Goal: Task Accomplishment & Management: Manage account settings

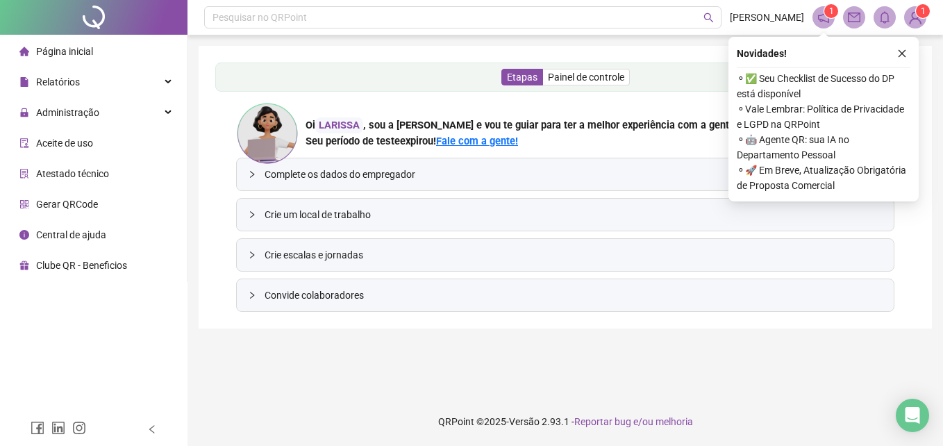
click at [67, 127] on ul "Página inicial Relatórios Administração Aceite de uso Atestado técnico Gerar QR…" at bounding box center [93, 158] width 187 height 247
click at [76, 115] on span "Administração" at bounding box center [67, 112] width 63 height 11
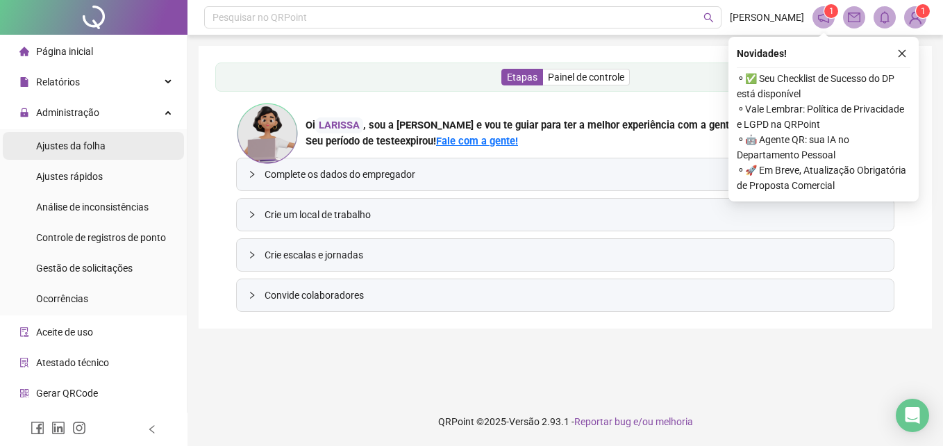
click at [103, 156] on div "Ajustes da folha" at bounding box center [70, 146] width 69 height 28
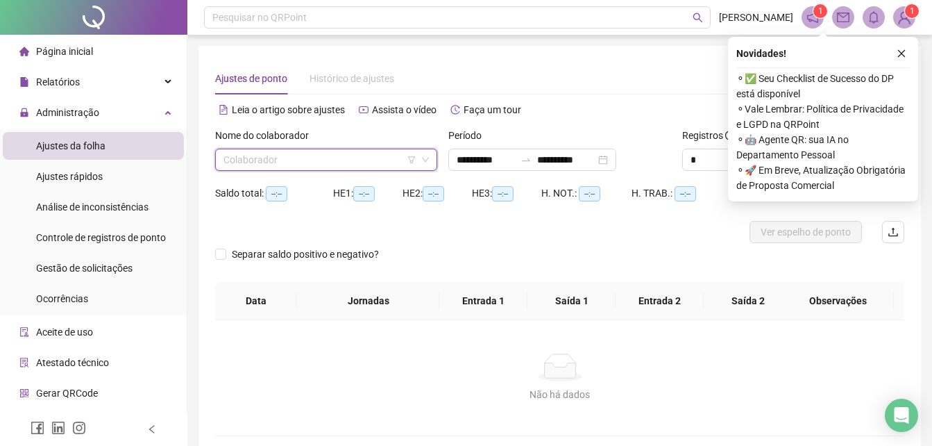
click at [354, 164] on input "search" at bounding box center [319, 159] width 193 height 21
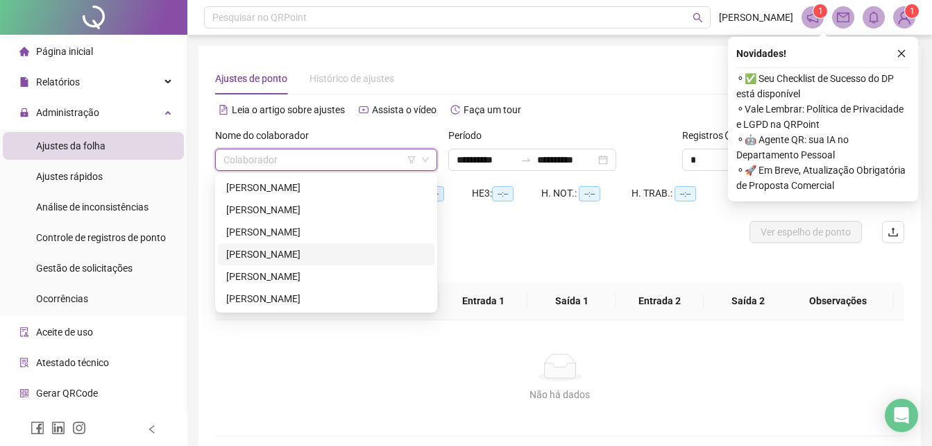
click at [243, 256] on div "[PERSON_NAME]" at bounding box center [326, 253] width 200 height 15
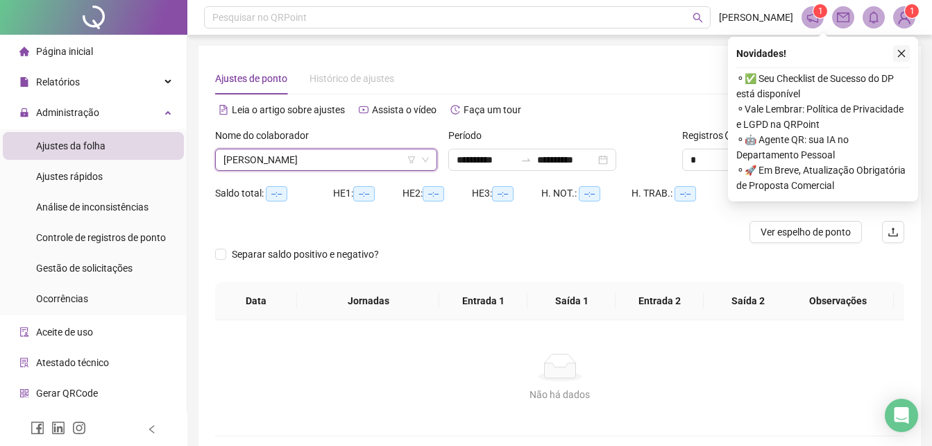
click at [898, 53] on icon "close" at bounding box center [902, 54] width 10 height 10
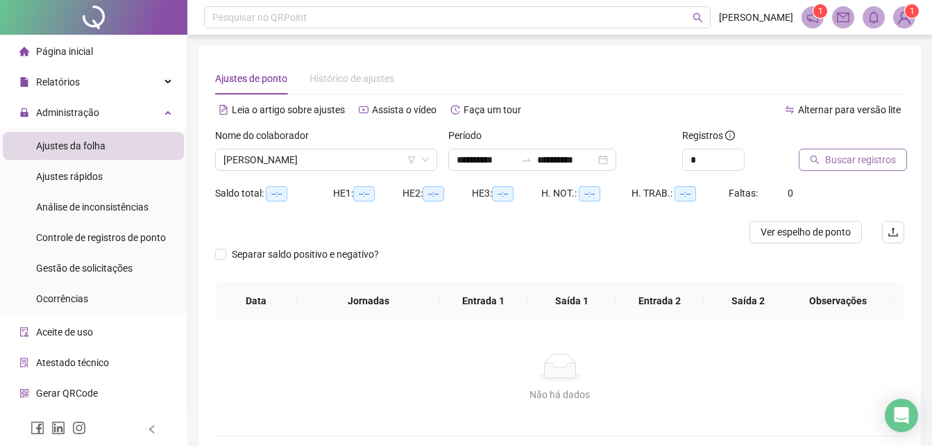
click at [856, 152] on span "Buscar registros" at bounding box center [860, 159] width 71 height 15
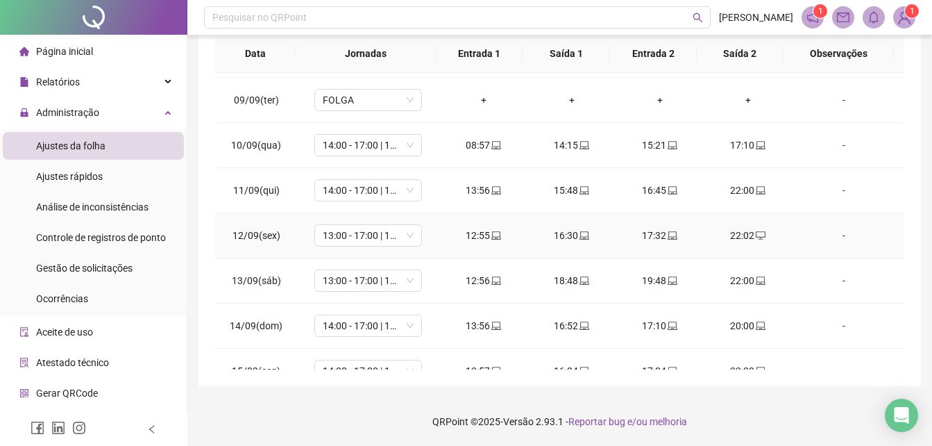
scroll to position [425, 0]
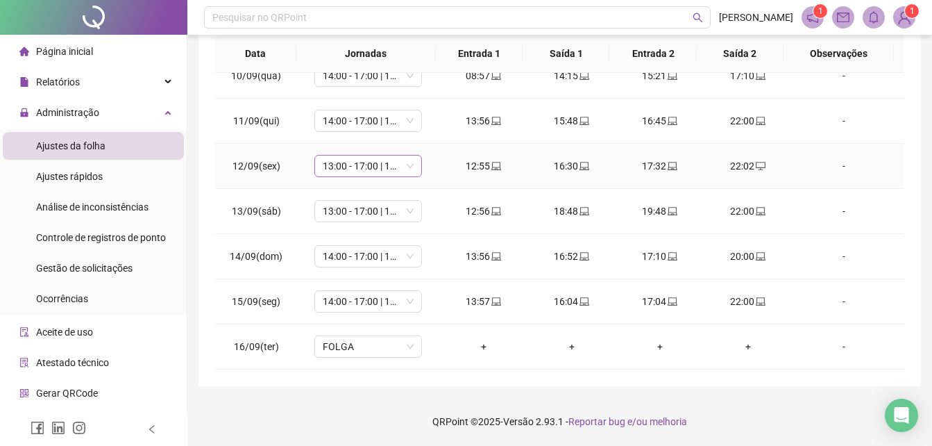
click at [407, 165] on span "13:00 - 17:00 | 18:00 - 22:00" at bounding box center [368, 165] width 91 height 21
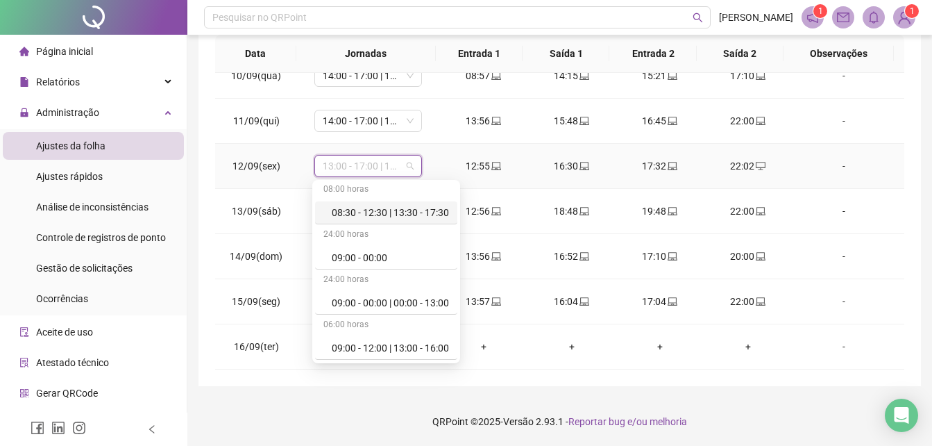
scroll to position [167, 0]
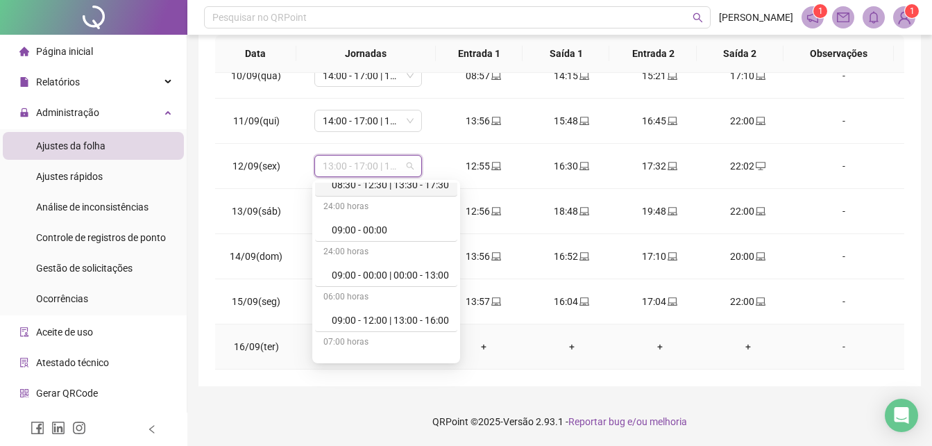
click at [527, 363] on td "+" at bounding box center [571, 346] width 88 height 45
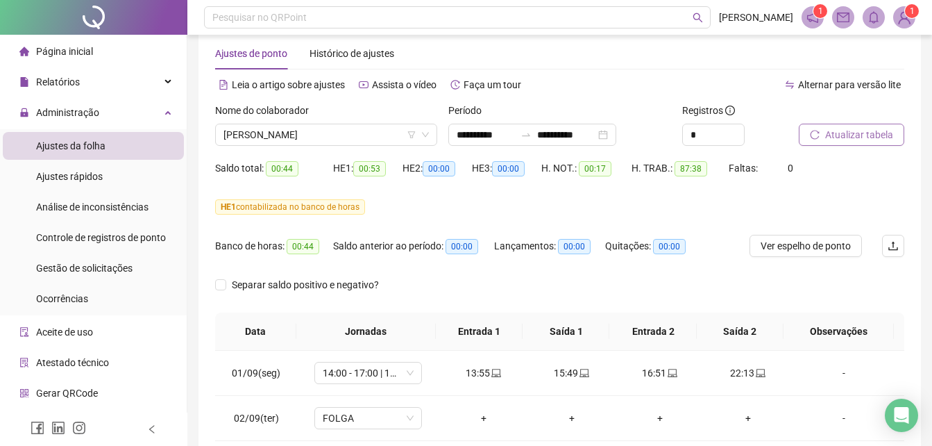
scroll to position [0, 0]
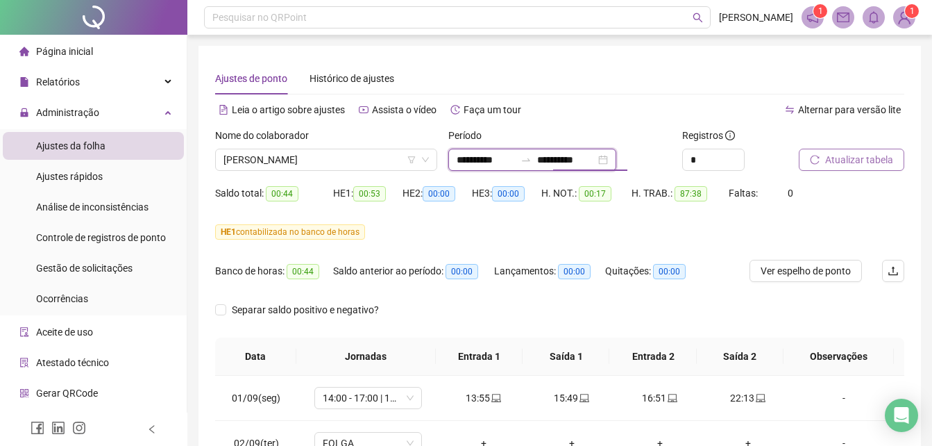
click at [596, 156] on input "**********" at bounding box center [566, 159] width 58 height 15
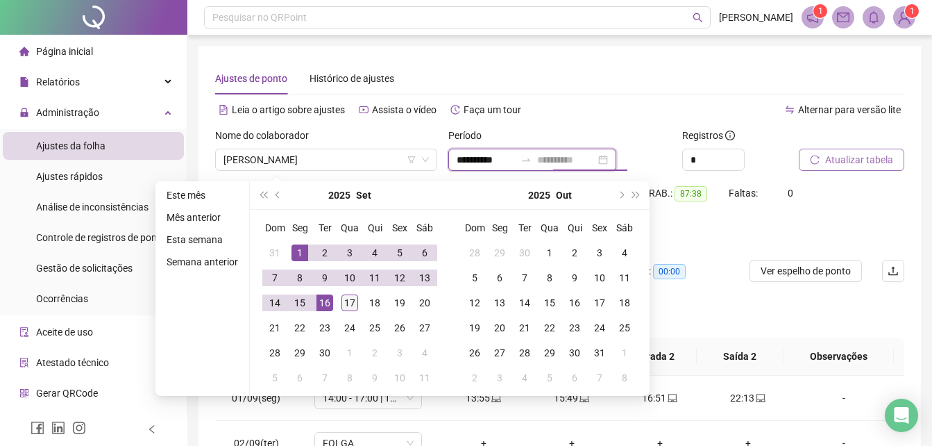
type input "**********"
drag, startPoint x: 341, startPoint y: 304, endPoint x: 349, endPoint y: 305, distance: 8.4
click at [347, 305] on div "17" at bounding box center [349, 302] width 17 height 17
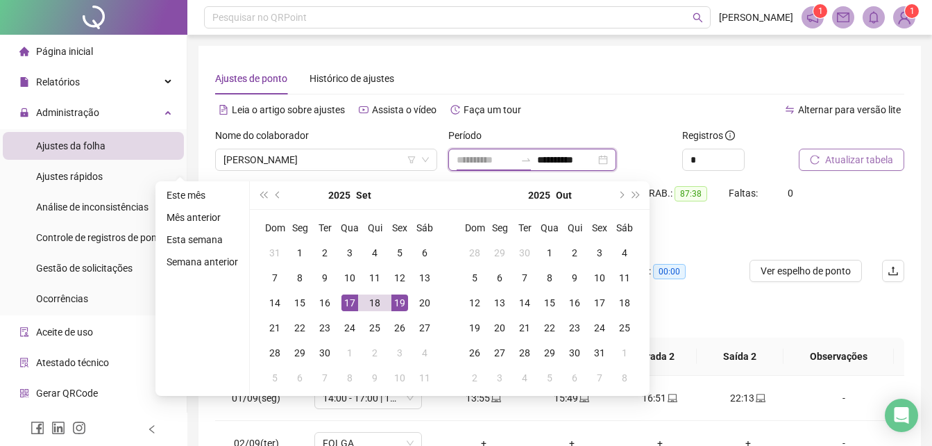
type input "**********"
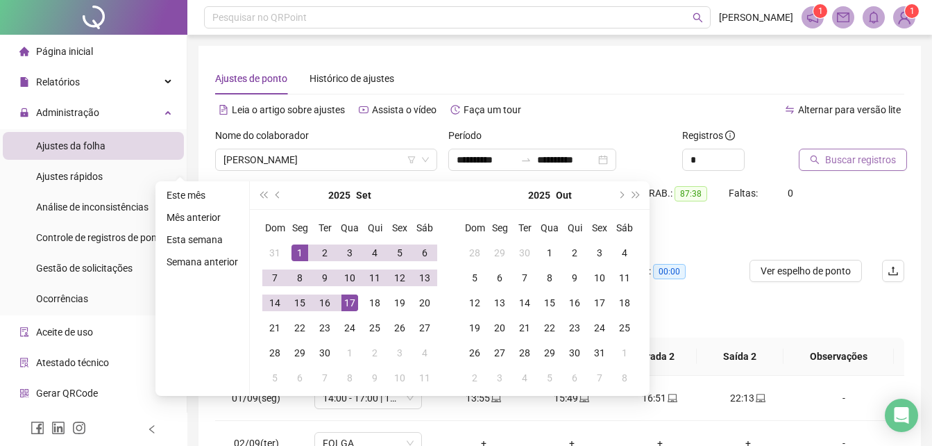
click at [820, 164] on button "Buscar registros" at bounding box center [853, 160] width 108 height 22
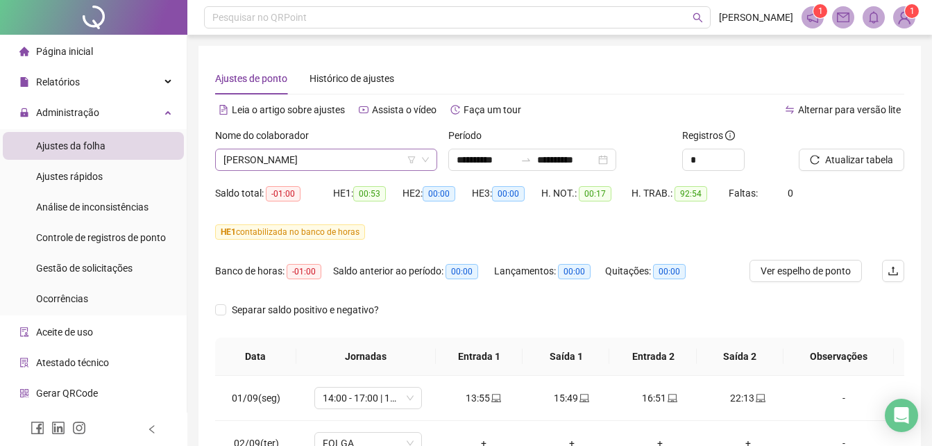
click at [422, 161] on icon "down" at bounding box center [425, 159] width 8 height 8
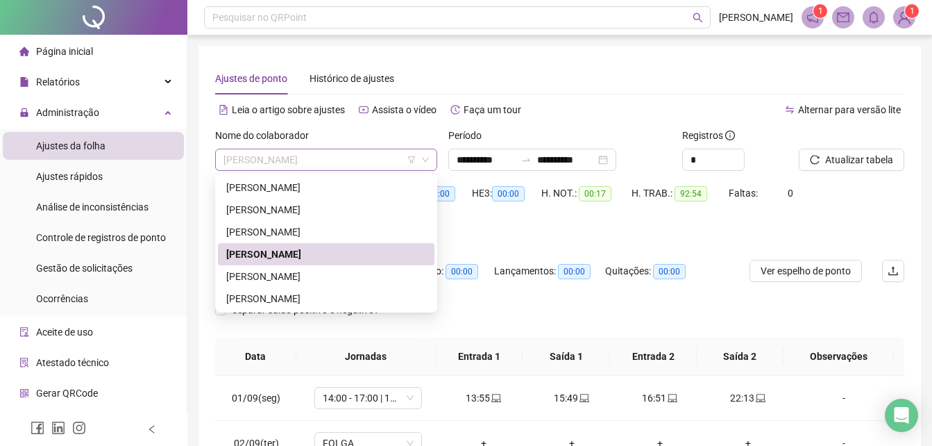
click at [430, 166] on div "[PERSON_NAME]" at bounding box center [326, 160] width 222 height 22
click at [278, 190] on div "[PERSON_NAME] [PERSON_NAME]" at bounding box center [326, 187] width 200 height 15
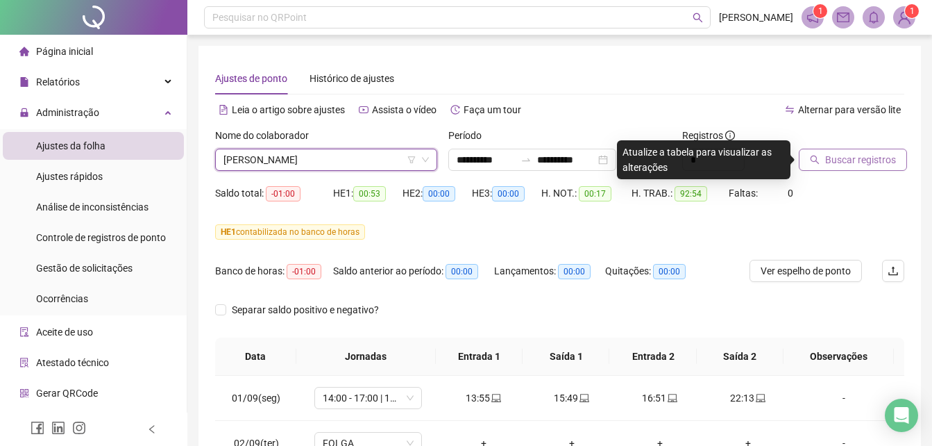
click at [868, 162] on span "Buscar registros" at bounding box center [860, 159] width 71 height 15
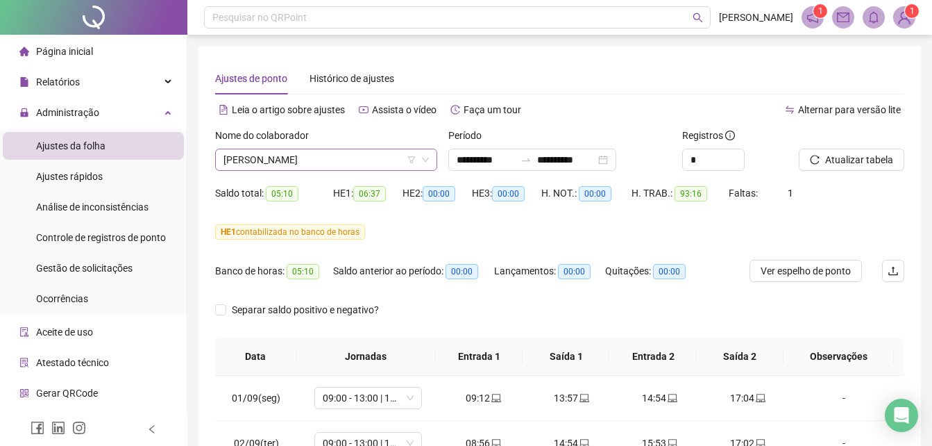
click at [432, 159] on div "[PERSON_NAME] [PERSON_NAME]" at bounding box center [326, 160] width 222 height 22
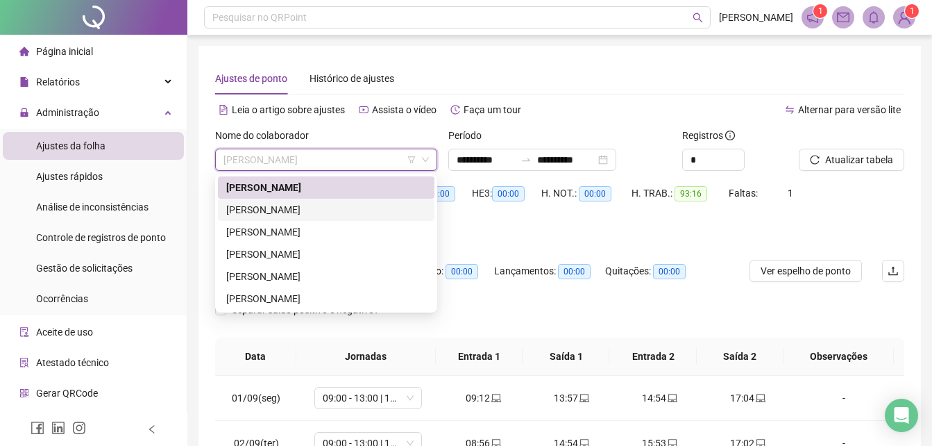
click at [289, 211] on div "[PERSON_NAME] [PERSON_NAME]" at bounding box center [326, 209] width 200 height 15
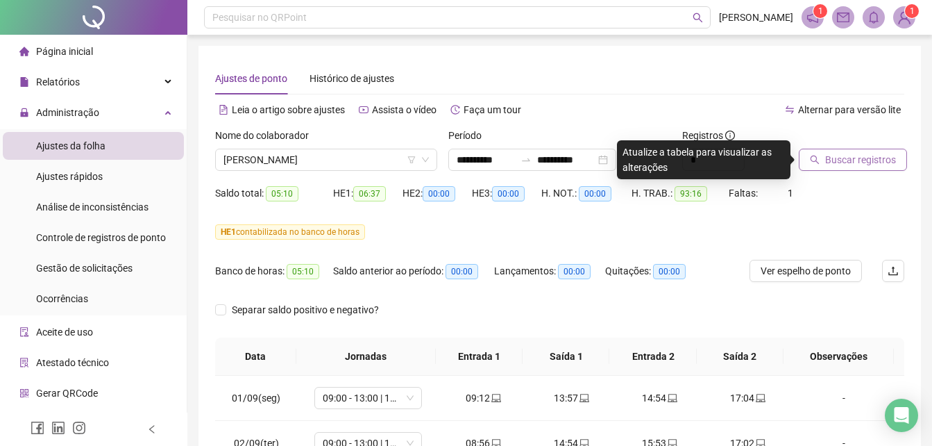
click at [845, 159] on span "Buscar registros" at bounding box center [860, 159] width 71 height 15
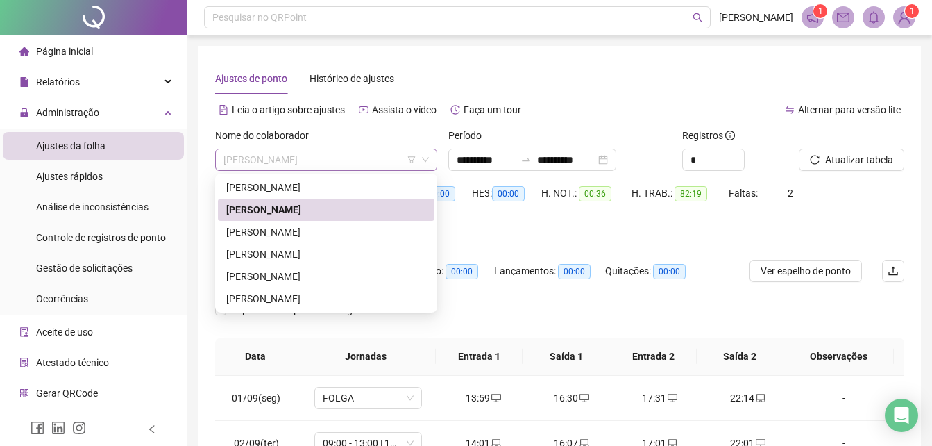
click at [429, 166] on span "[PERSON_NAME] [PERSON_NAME]" at bounding box center [325, 159] width 205 height 21
click at [322, 252] on div "[PERSON_NAME]" at bounding box center [326, 253] width 200 height 15
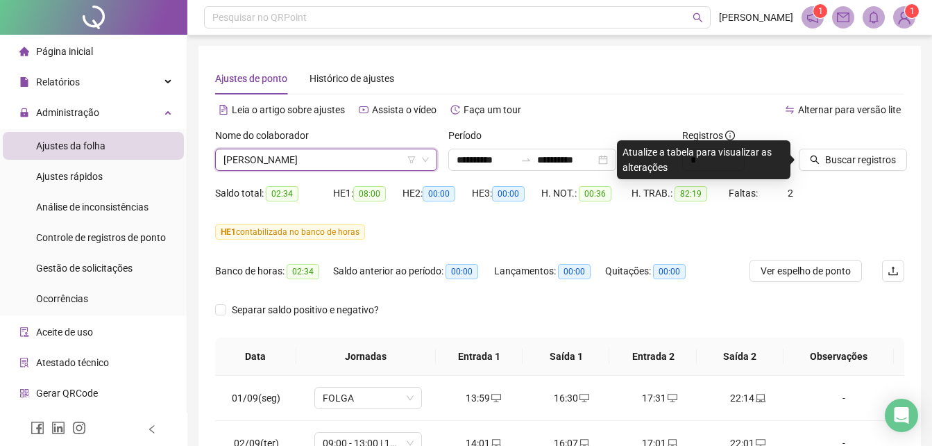
drag, startPoint x: 868, startPoint y: 176, endPoint x: 858, endPoint y: 174, distance: 9.9
click at [862, 176] on div "Buscar registros" at bounding box center [851, 155] width 117 height 54
click at [855, 171] on div "Buscar registros" at bounding box center [851, 155] width 117 height 54
click at [851, 162] on span "Buscar registros" at bounding box center [860, 159] width 71 height 15
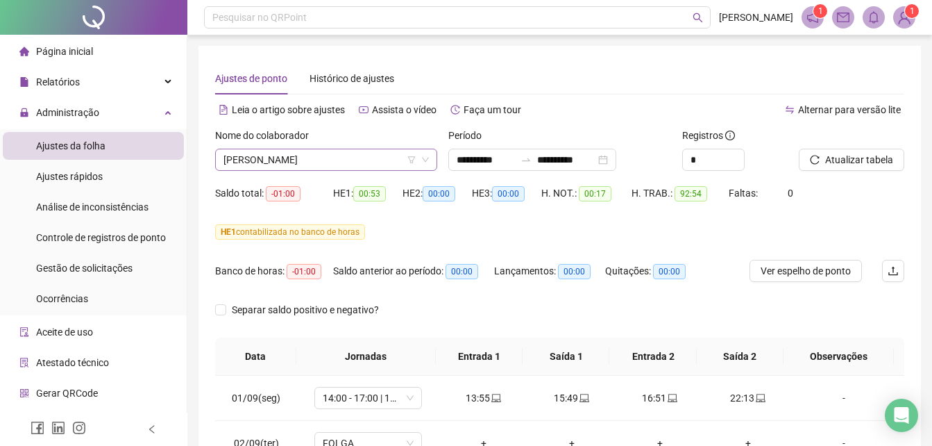
click at [424, 164] on span "[PERSON_NAME]" at bounding box center [325, 159] width 205 height 21
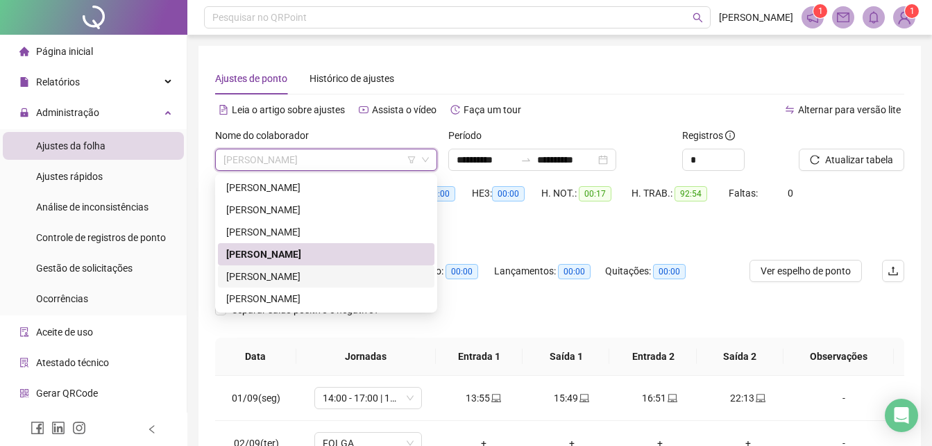
click at [285, 273] on div "[PERSON_NAME] [PERSON_NAME]" at bounding box center [326, 276] width 200 height 15
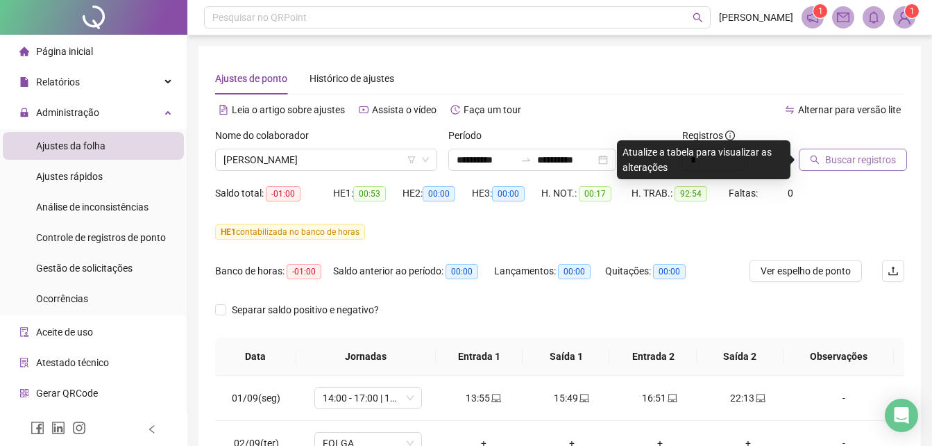
click at [845, 162] on span "Buscar registros" at bounding box center [860, 159] width 71 height 15
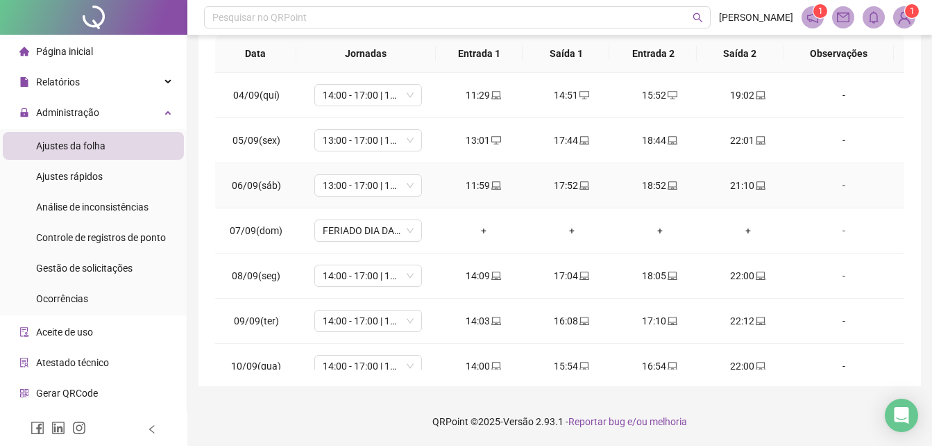
scroll to position [139, 0]
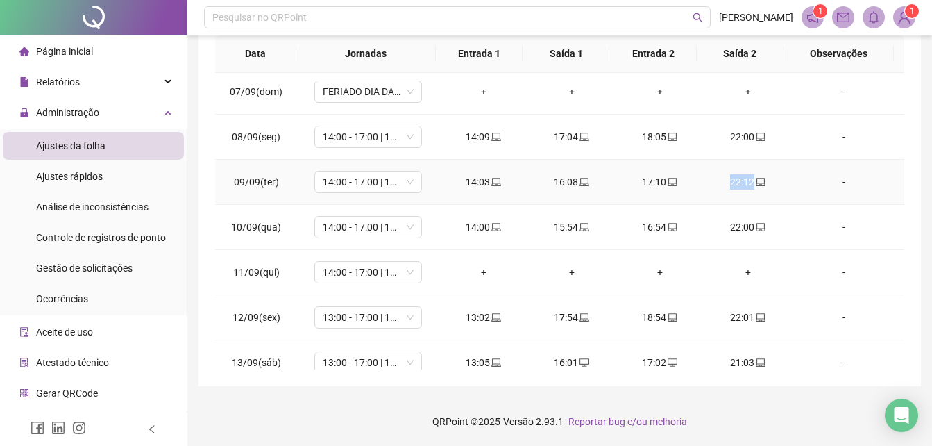
drag, startPoint x: 719, startPoint y: 180, endPoint x: 767, endPoint y: 180, distance: 47.9
click at [767, 180] on div "22:12" at bounding box center [748, 181] width 66 height 15
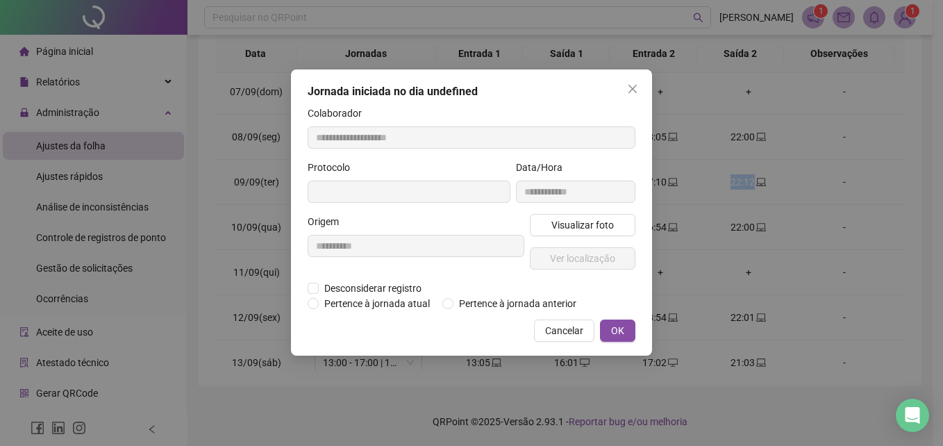
type input "**********"
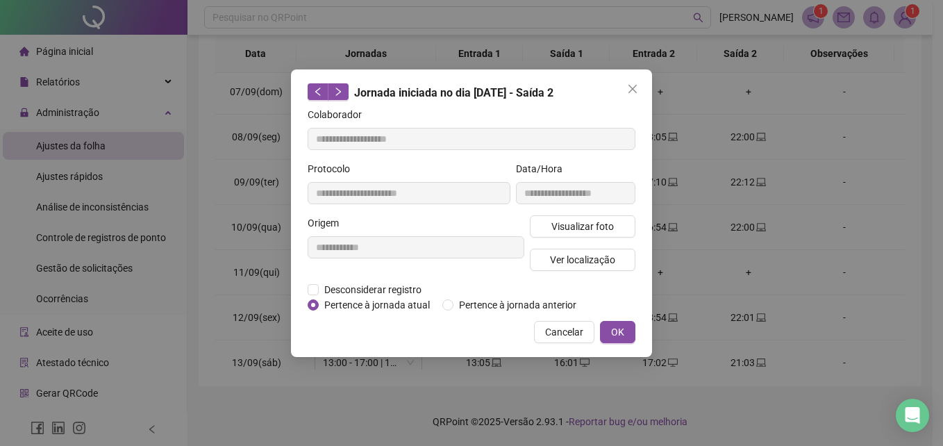
click at [829, 230] on div "**********" at bounding box center [471, 223] width 943 height 446
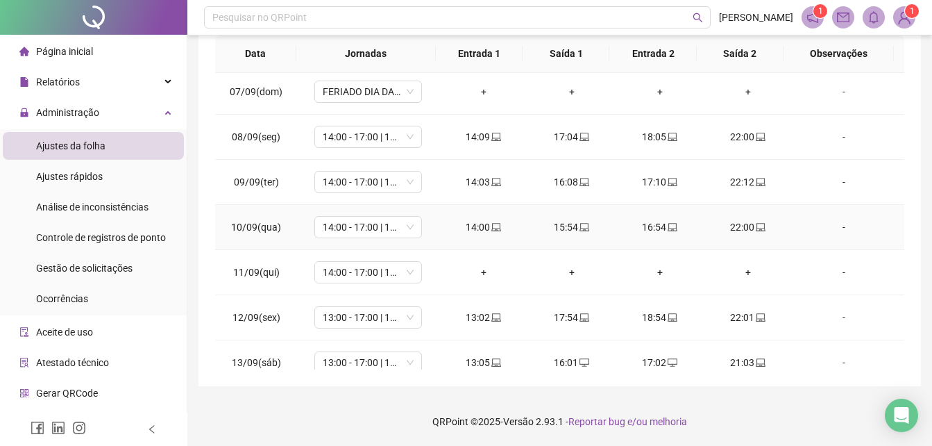
click at [731, 230] on div "22:00" at bounding box center [748, 226] width 66 height 15
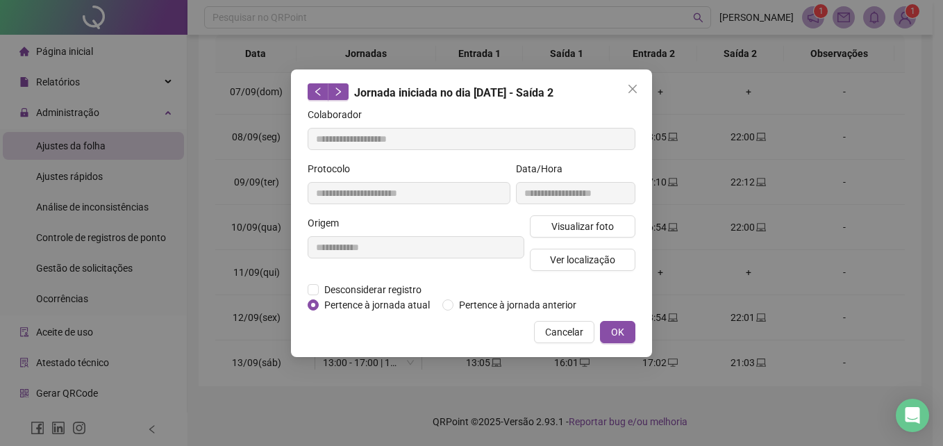
type input "**********"
click at [580, 255] on span "Ver localização" at bounding box center [582, 259] width 65 height 15
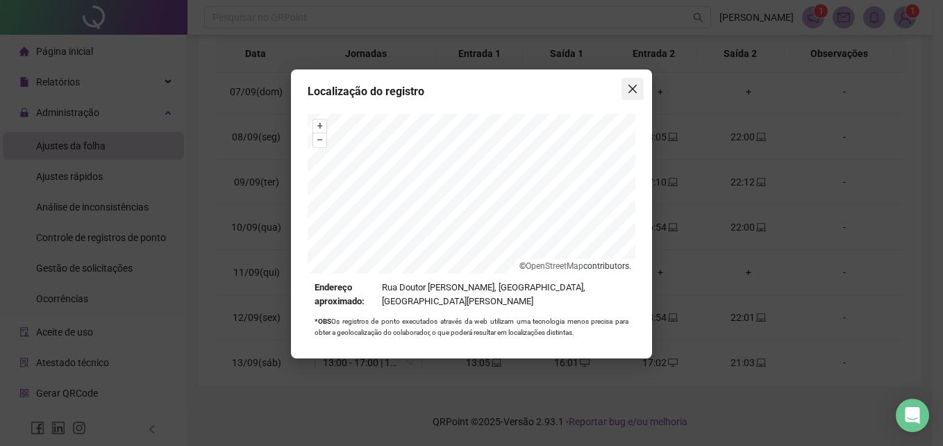
click at [627, 90] on icon "close" at bounding box center [632, 88] width 11 height 11
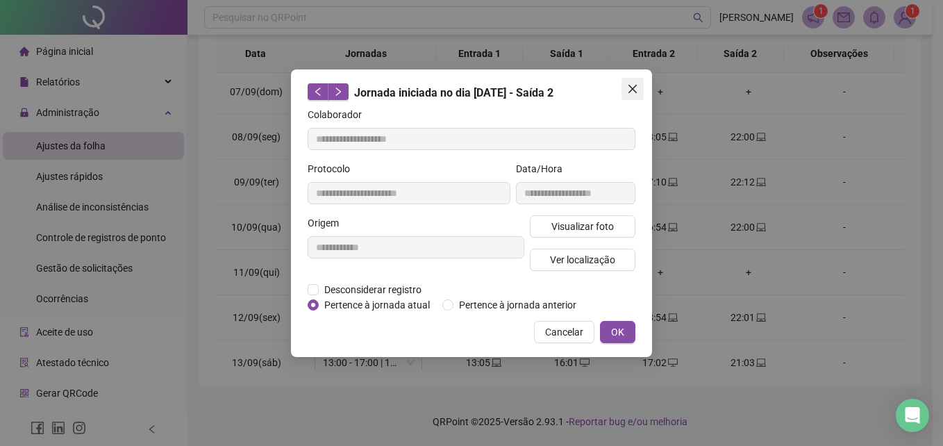
click at [632, 92] on icon "close" at bounding box center [632, 88] width 11 height 11
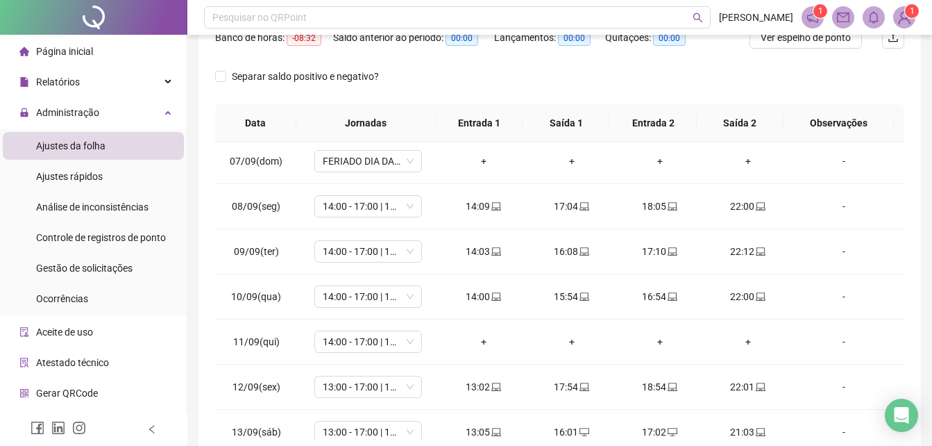
scroll to position [335, 0]
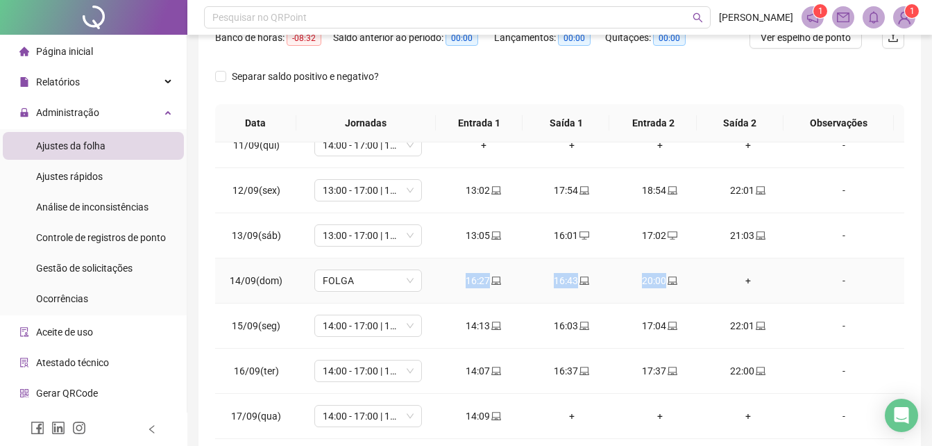
drag, startPoint x: 451, startPoint y: 287, endPoint x: 704, endPoint y: 278, distance: 252.8
click at [704, 278] on tr "14/09(dom) FOLGA 16:27 16:43 20:00 + -" at bounding box center [559, 280] width 689 height 45
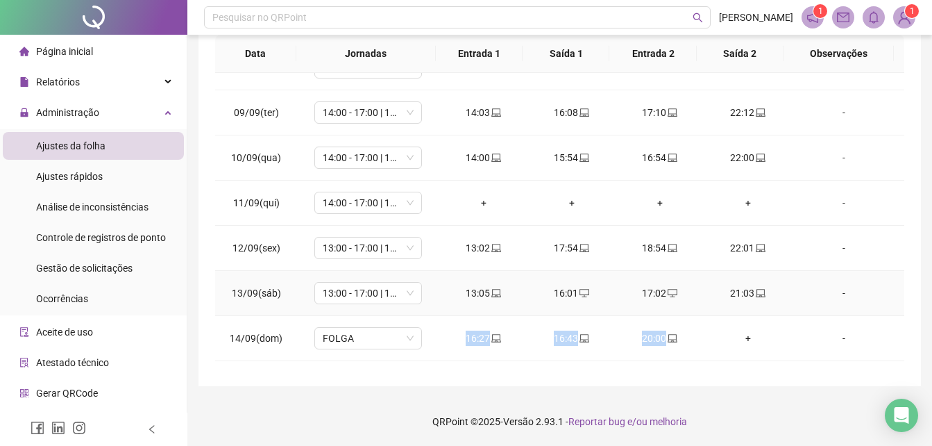
scroll to position [278, 0]
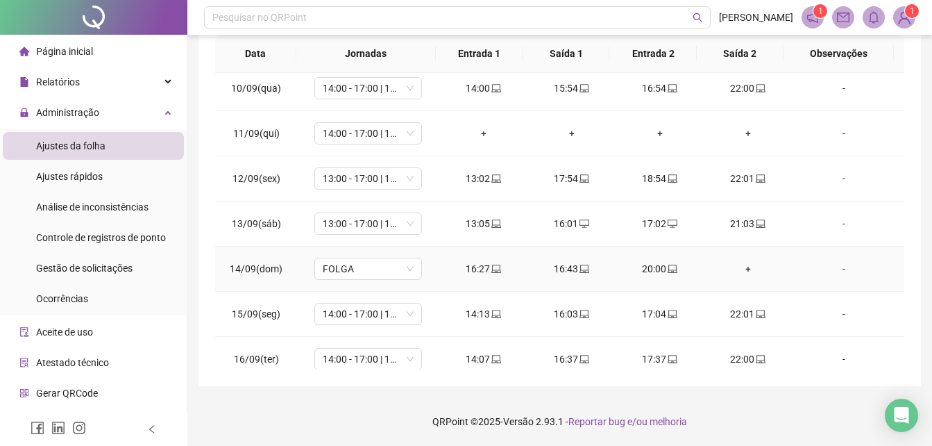
click at [834, 264] on div "-" at bounding box center [844, 268] width 82 height 15
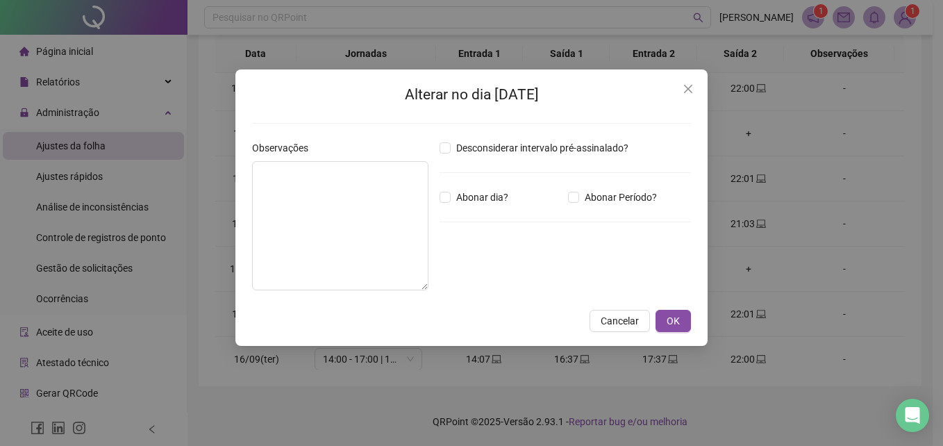
click at [701, 92] on div "Alterar no dia 14/09/2025 Observações Desconsiderar intervalo pré-assinalado? A…" at bounding box center [471, 207] width 472 height 276
click at [678, 90] on span "Close" at bounding box center [688, 88] width 22 height 11
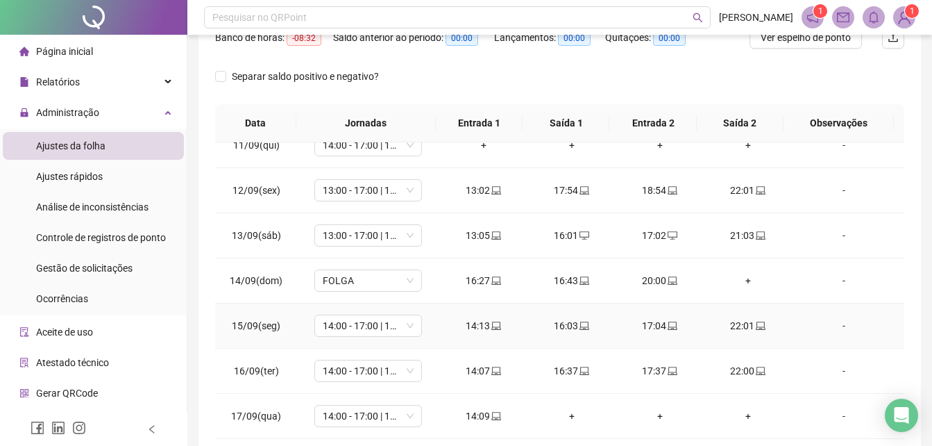
scroll to position [303, 0]
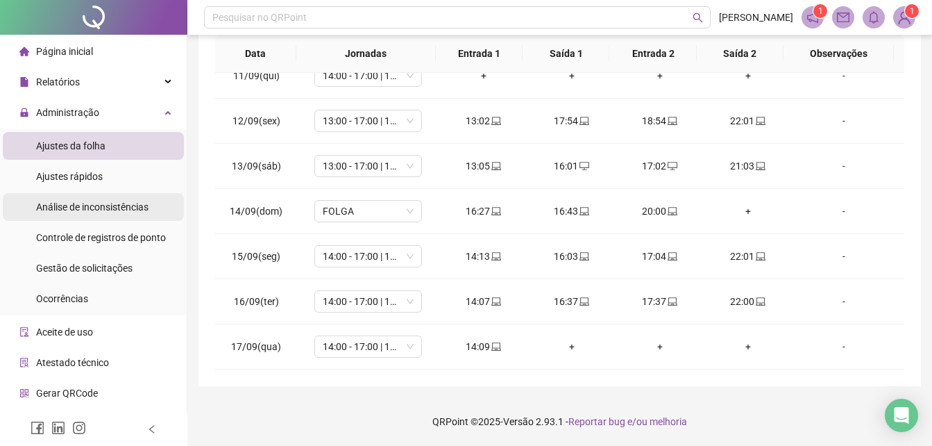
click at [120, 217] on div "Análise de inconsistências" at bounding box center [92, 207] width 112 height 28
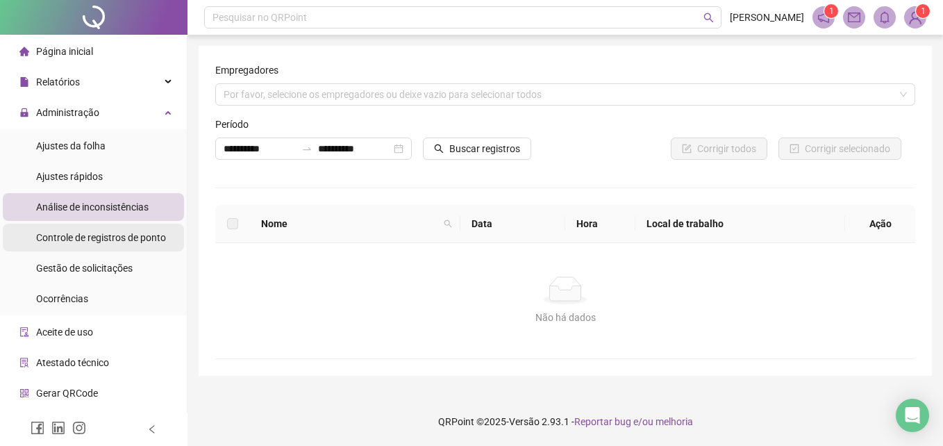
click at [111, 246] on div "Controle de registros de ponto" at bounding box center [101, 237] width 130 height 28
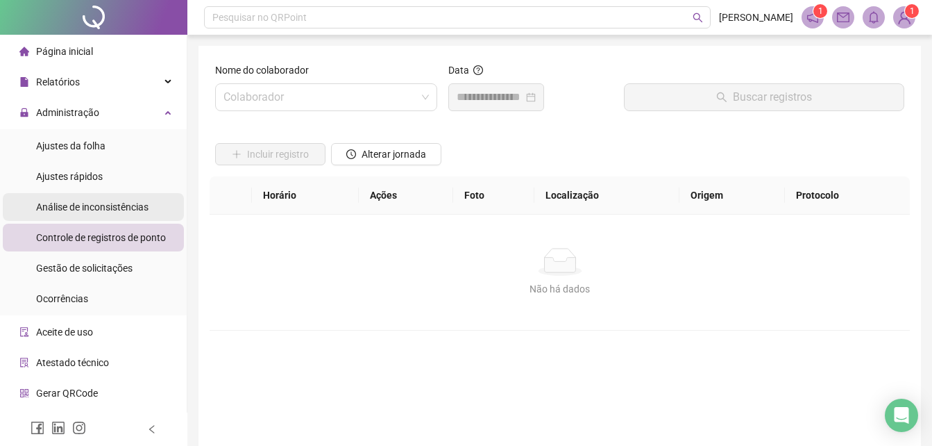
click at [50, 211] on span "Análise de inconsistências" at bounding box center [92, 206] width 112 height 11
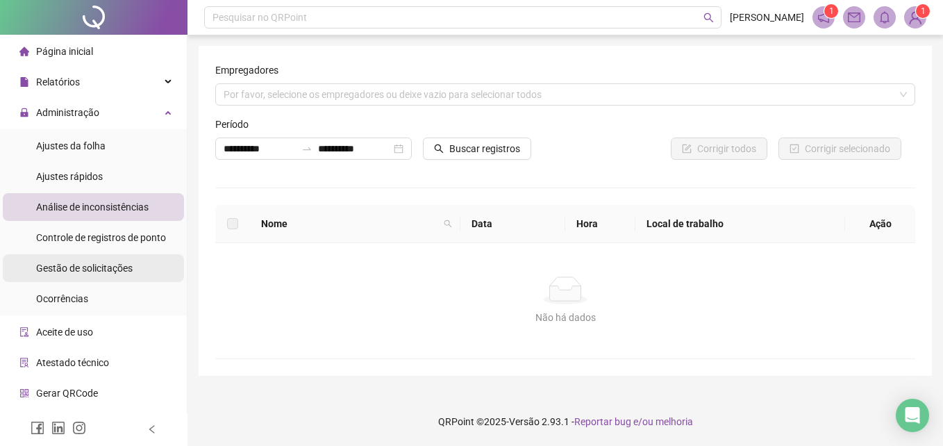
click at [101, 274] on div "Gestão de solicitações" at bounding box center [84, 268] width 96 height 28
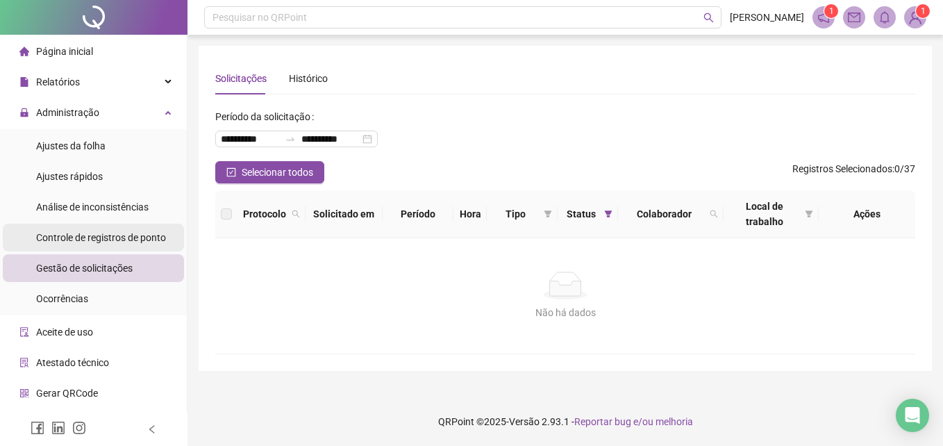
click at [86, 237] on span "Controle de registros de ponto" at bounding box center [101, 237] width 130 height 11
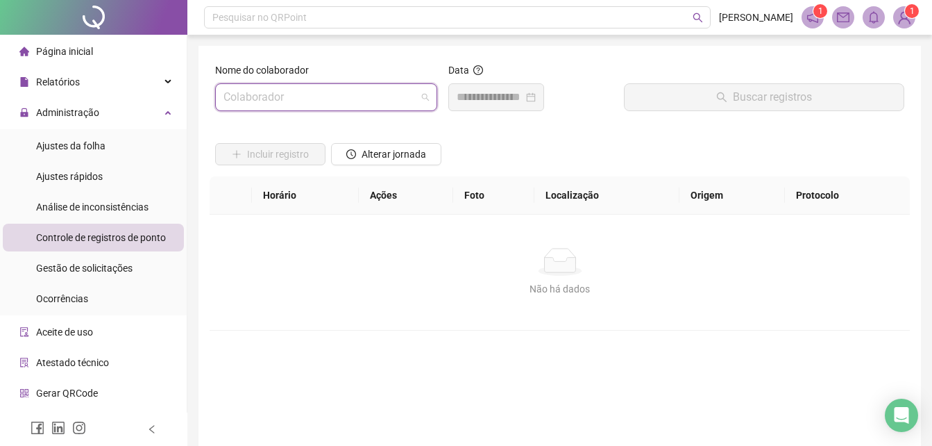
click at [386, 91] on input "search" at bounding box center [319, 97] width 193 height 26
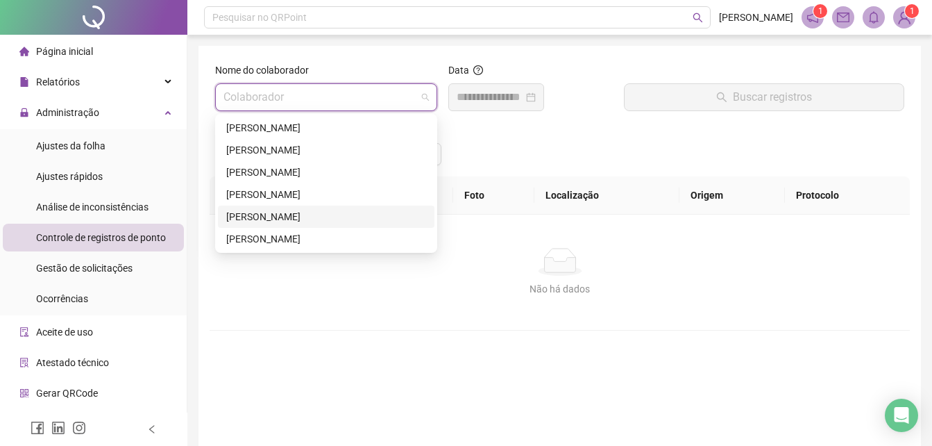
click at [269, 217] on div "[PERSON_NAME] [PERSON_NAME]" at bounding box center [326, 216] width 200 height 15
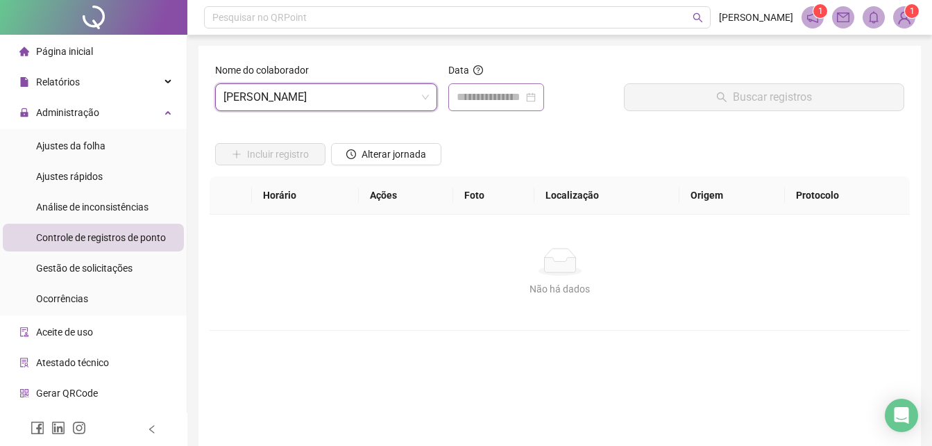
click at [514, 107] on div at bounding box center [496, 97] width 96 height 28
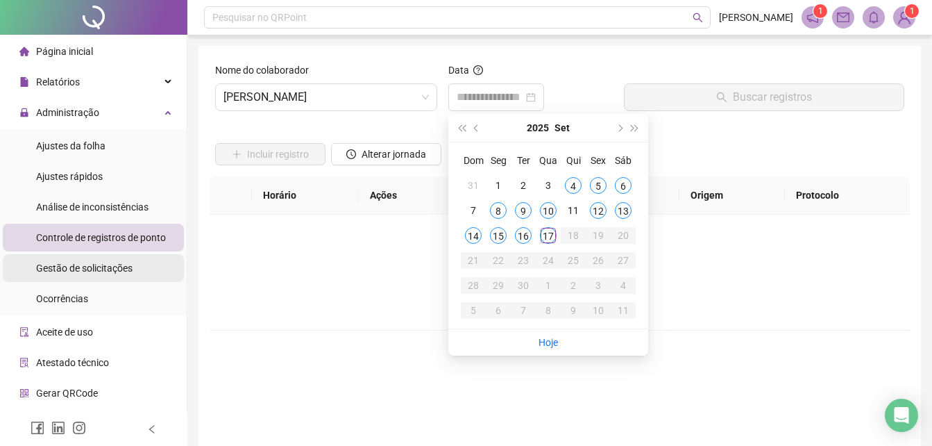
click at [77, 270] on span "Gestão de solicitações" at bounding box center [84, 267] width 96 height 11
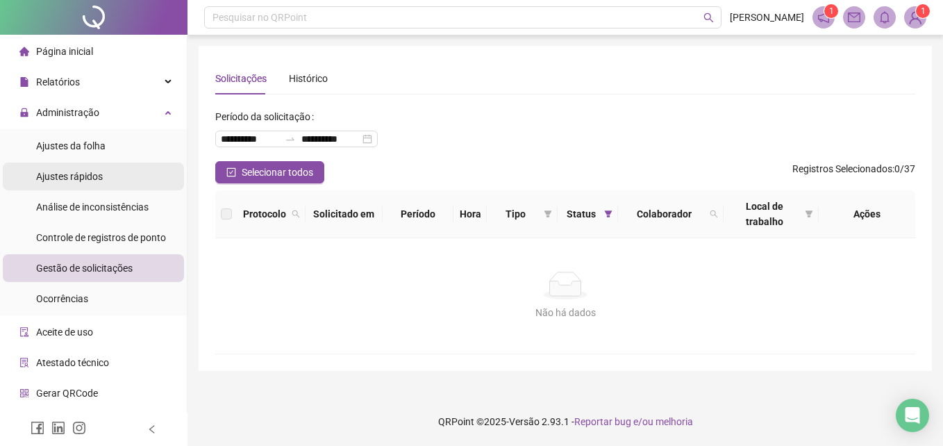
click at [87, 187] on div "Ajustes rápidos" at bounding box center [69, 176] width 67 height 28
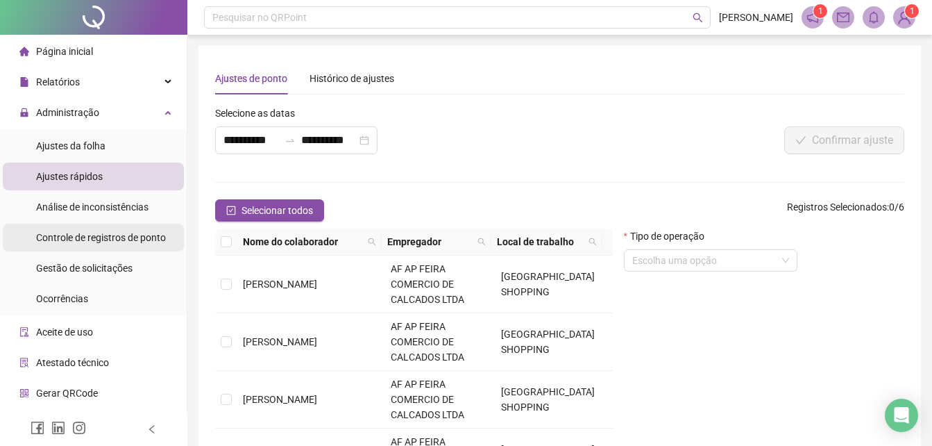
click at [76, 228] on div "Controle de registros de ponto" at bounding box center [101, 237] width 130 height 28
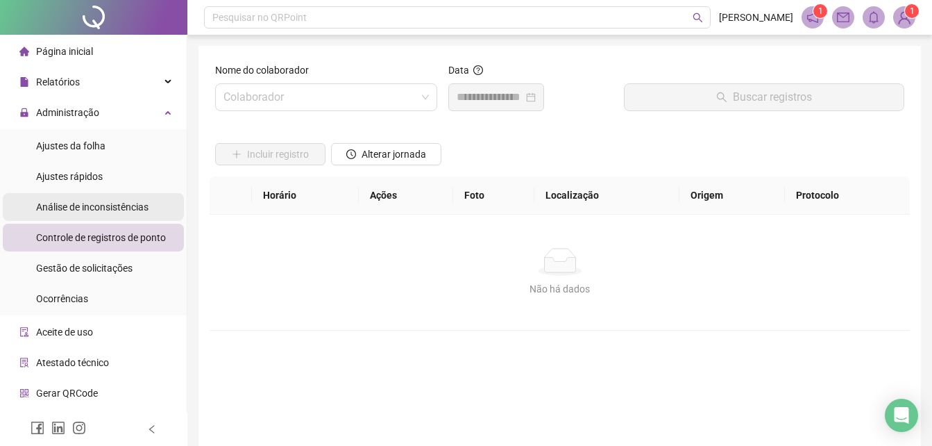
click at [81, 215] on div "Análise de inconsistências" at bounding box center [92, 207] width 112 height 28
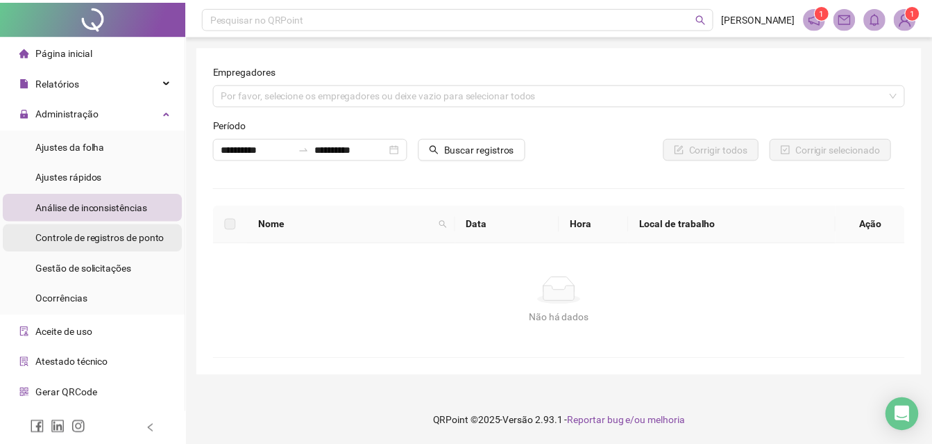
scroll to position [25, 0]
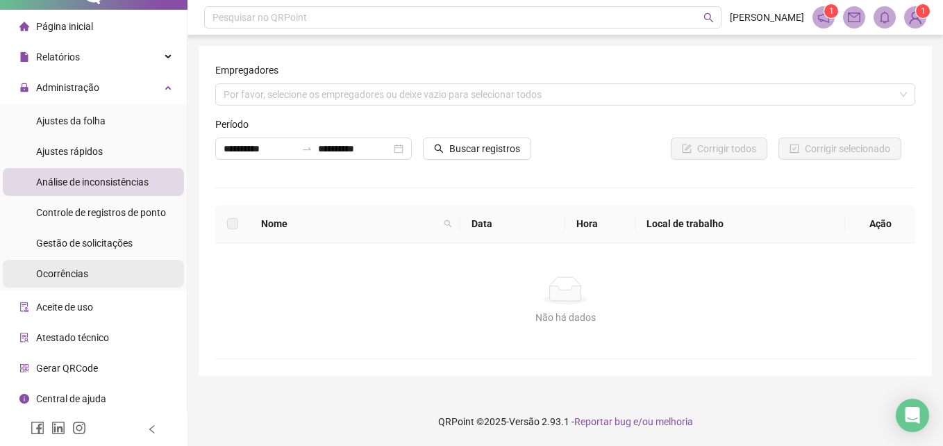
click at [83, 276] on span "Ocorrências" at bounding box center [62, 273] width 52 height 11
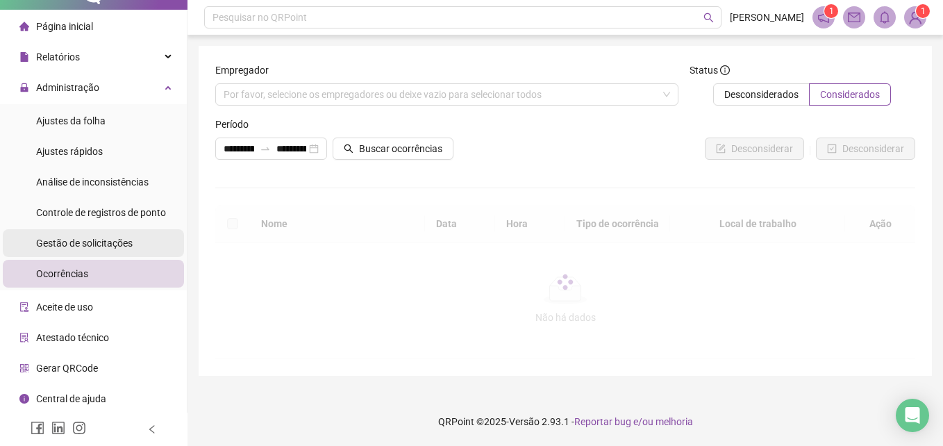
click at [128, 242] on span "Gestão de solicitações" at bounding box center [84, 242] width 96 height 11
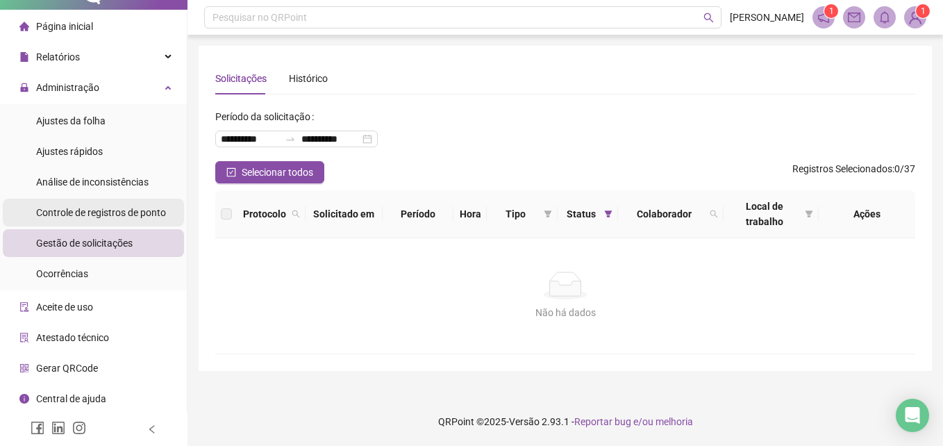
click at [92, 212] on span "Controle de registros de ponto" at bounding box center [101, 212] width 130 height 11
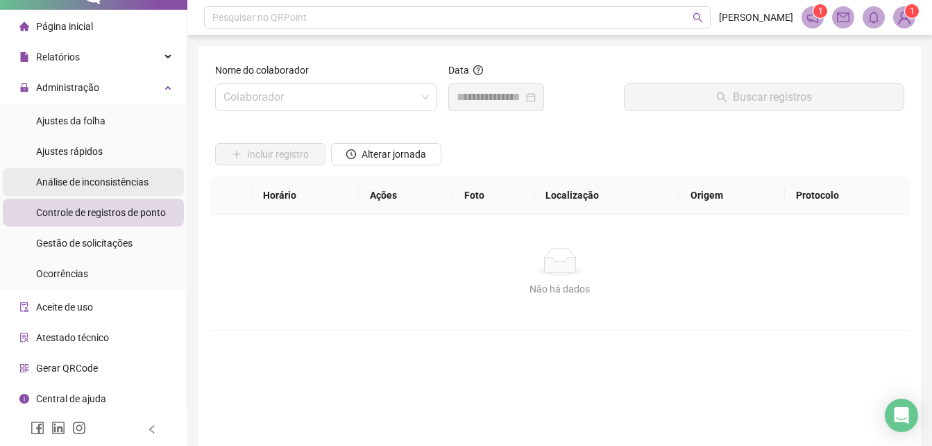
click at [77, 186] on span "Análise de inconsistências" at bounding box center [92, 181] width 112 height 11
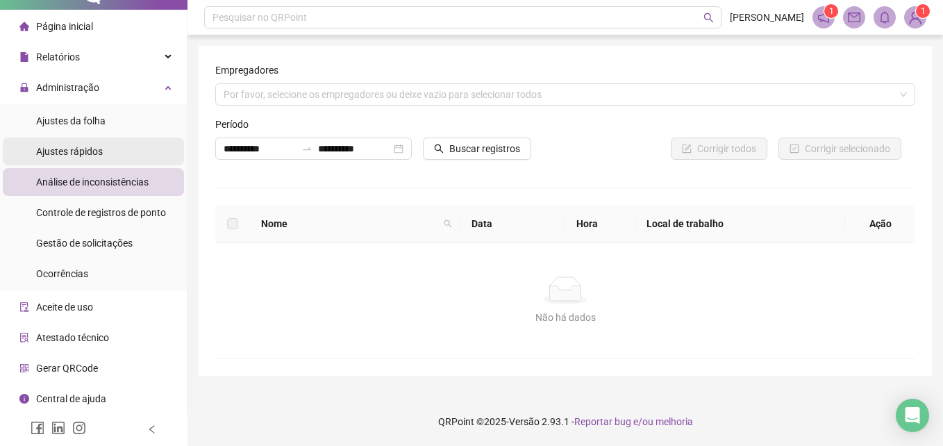
click at [71, 149] on span "Ajustes rápidos" at bounding box center [69, 151] width 67 height 11
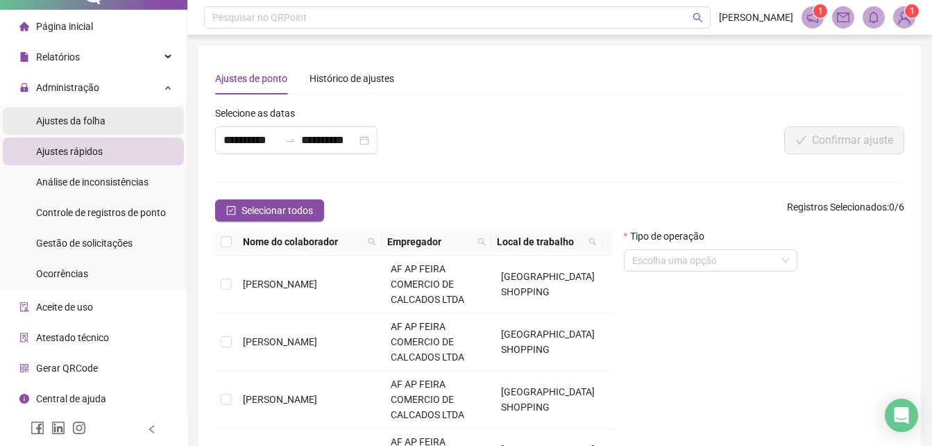
click at [92, 131] on div "Ajustes da folha" at bounding box center [70, 121] width 69 height 28
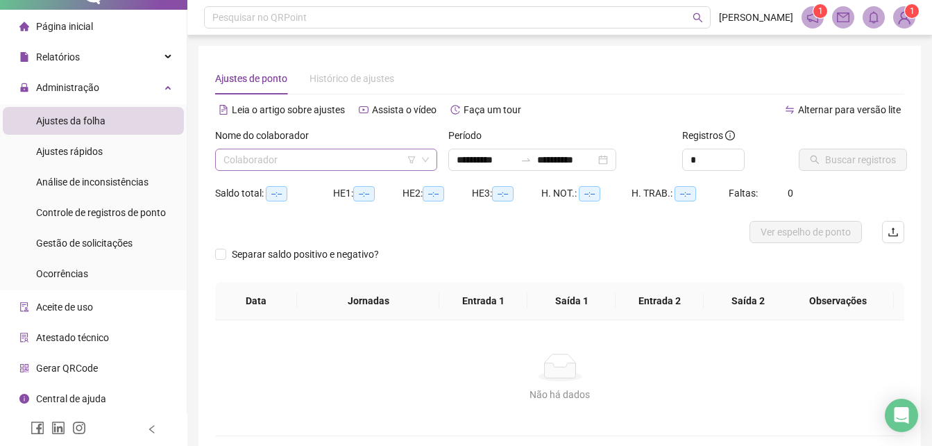
click at [387, 164] on input "search" at bounding box center [319, 159] width 193 height 21
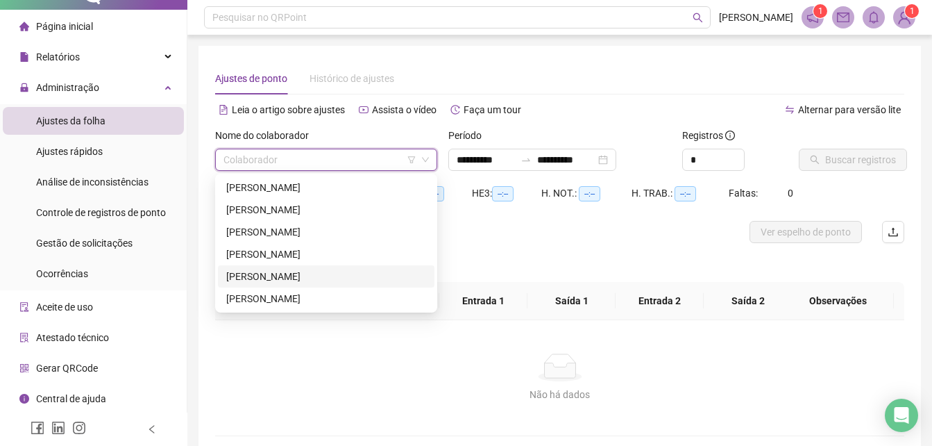
click at [252, 278] on div "[PERSON_NAME] [PERSON_NAME]" at bounding box center [326, 276] width 200 height 15
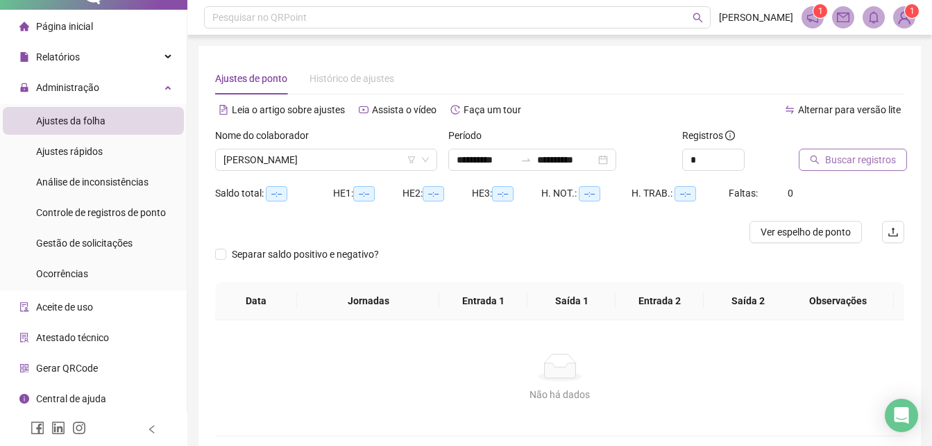
click at [824, 167] on button "Buscar registros" at bounding box center [853, 160] width 108 height 22
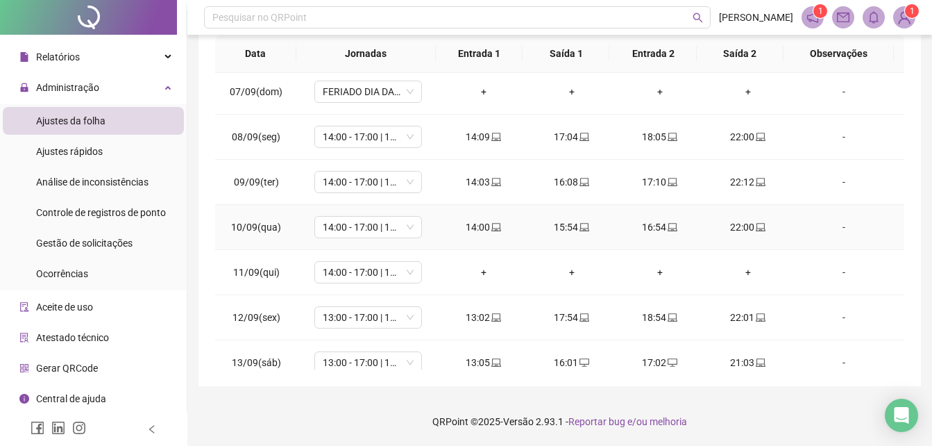
scroll to position [290, 0]
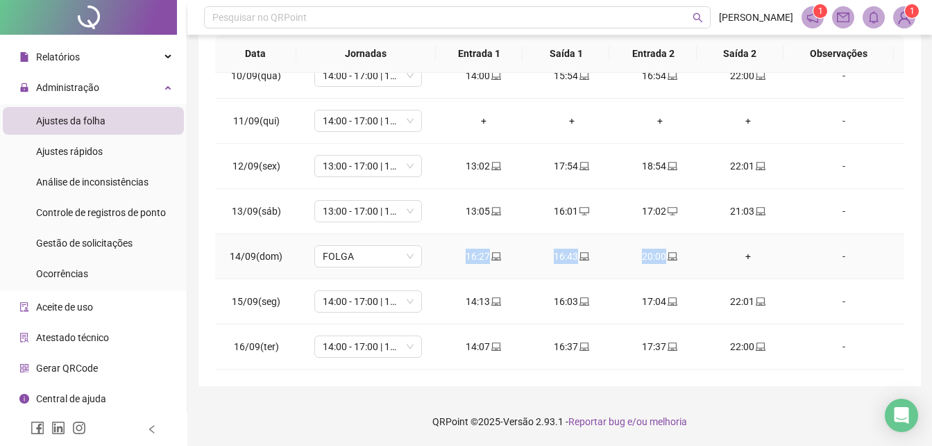
drag, startPoint x: 709, startPoint y: 255, endPoint x: 446, endPoint y: 260, distance: 262.4
click at [446, 260] on tr "14/09(dom) FOLGA 16:27 16:43 20:00 + -" at bounding box center [559, 256] width 689 height 45
click at [890, 249] on td "-" at bounding box center [848, 256] width 112 height 45
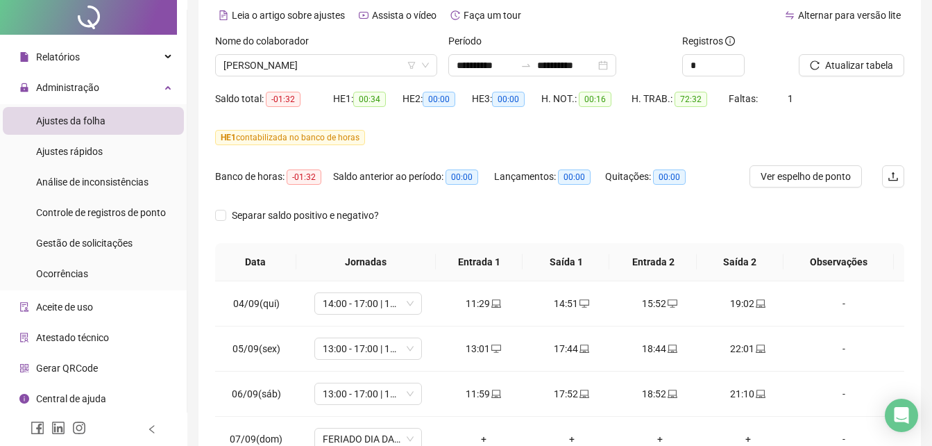
scroll to position [0, 0]
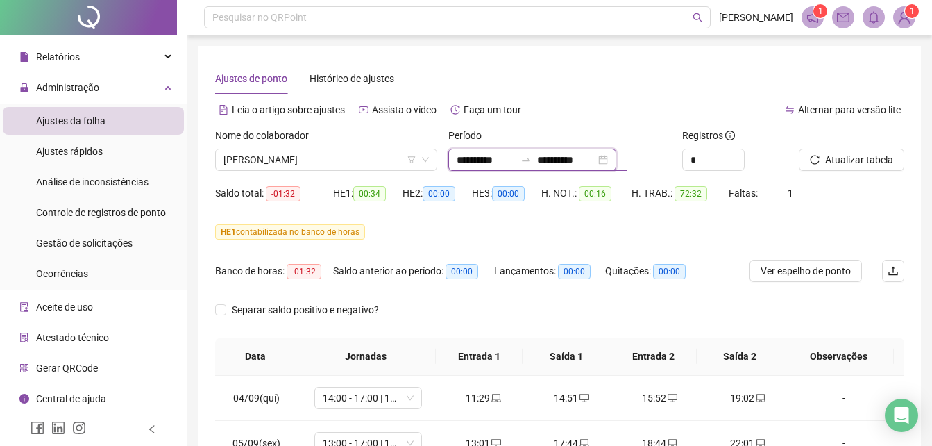
click at [596, 164] on input "**********" at bounding box center [566, 159] width 58 height 15
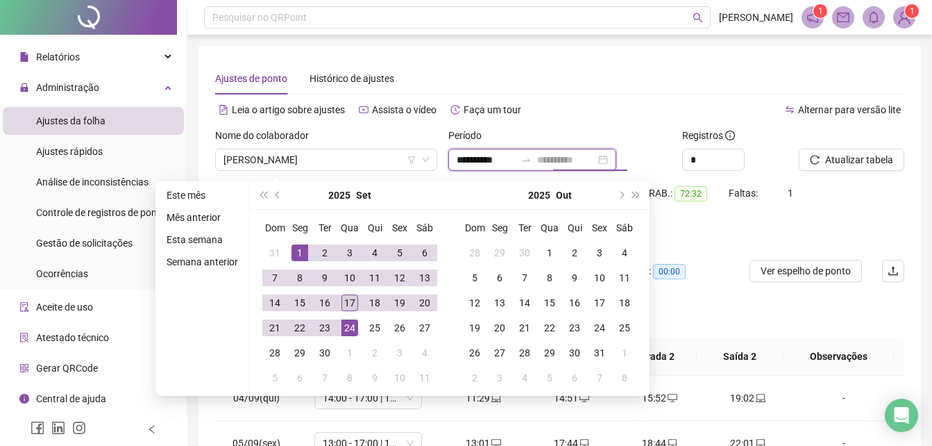
type input "**********"
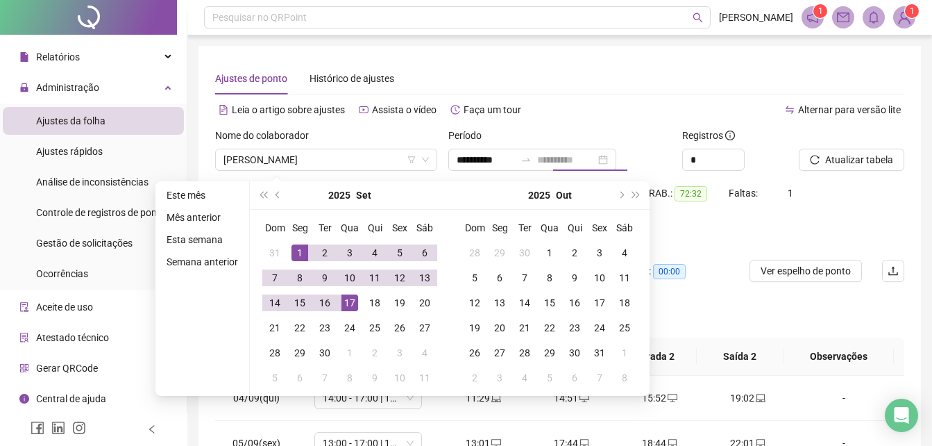
click at [346, 303] on div "17" at bounding box center [349, 302] width 17 height 17
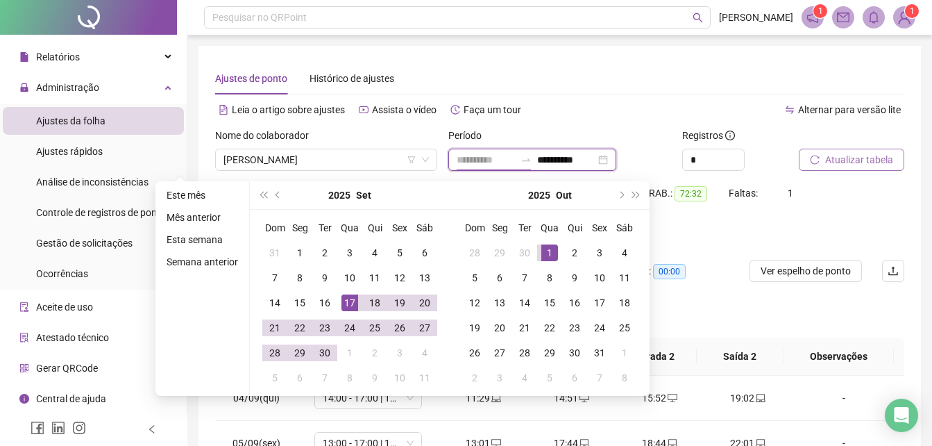
type input "**********"
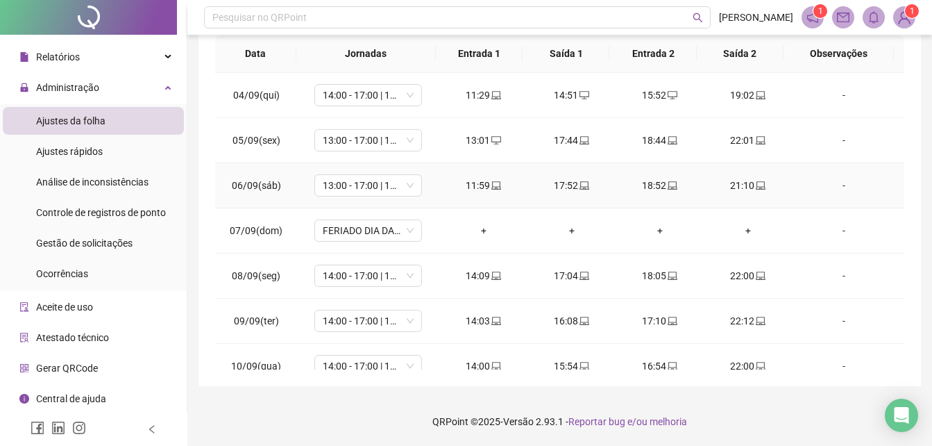
scroll to position [290, 0]
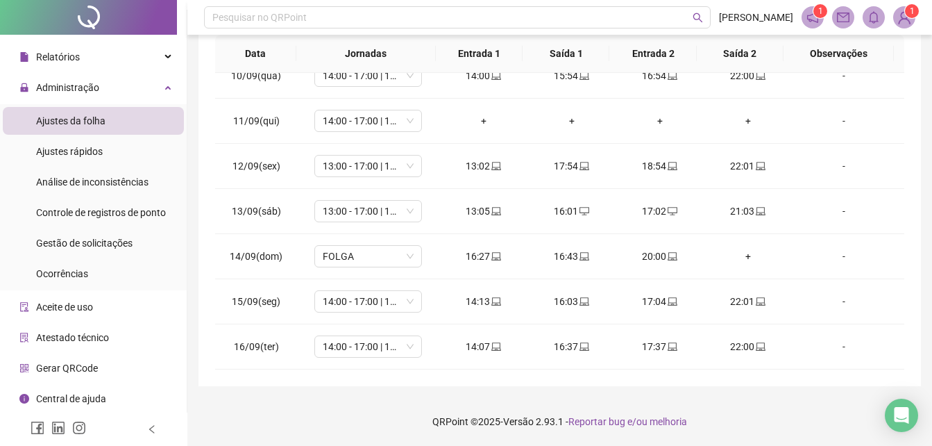
click at [96, 118] on span "Ajustes da folha" at bounding box center [70, 120] width 69 height 11
click at [94, 251] on div "Gestão de solicitações" at bounding box center [84, 243] width 96 height 28
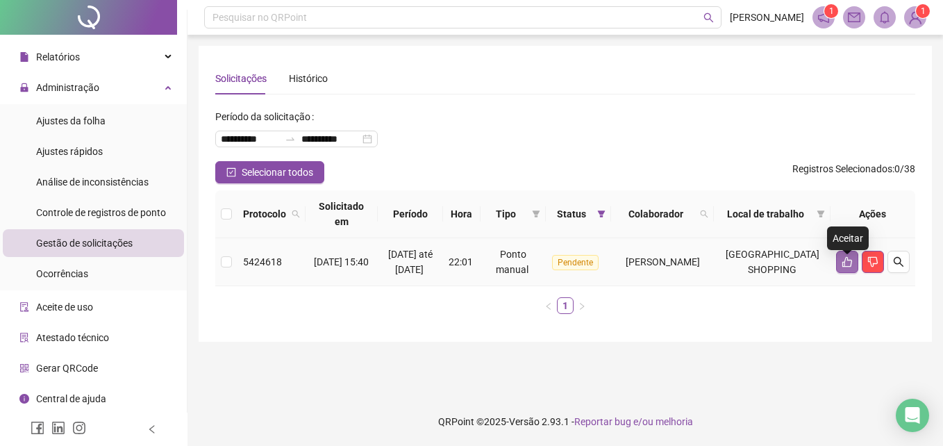
click at [849, 267] on icon "like" at bounding box center [846, 261] width 11 height 11
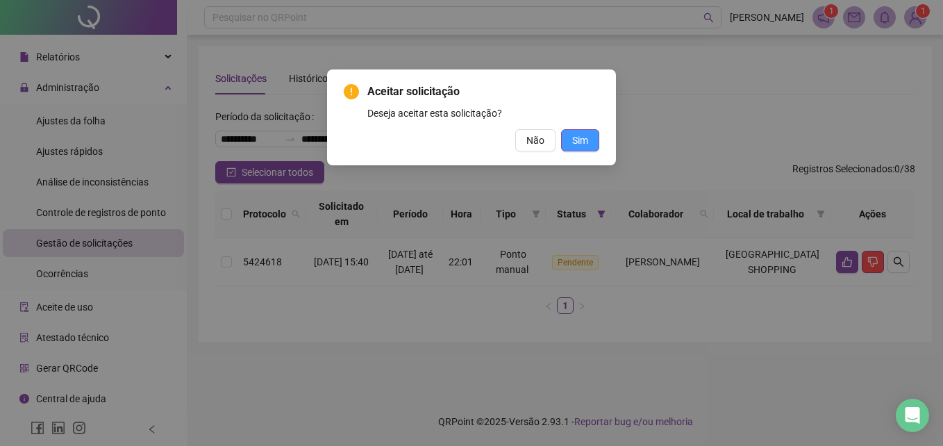
click at [590, 144] on button "Sim" at bounding box center [580, 140] width 38 height 22
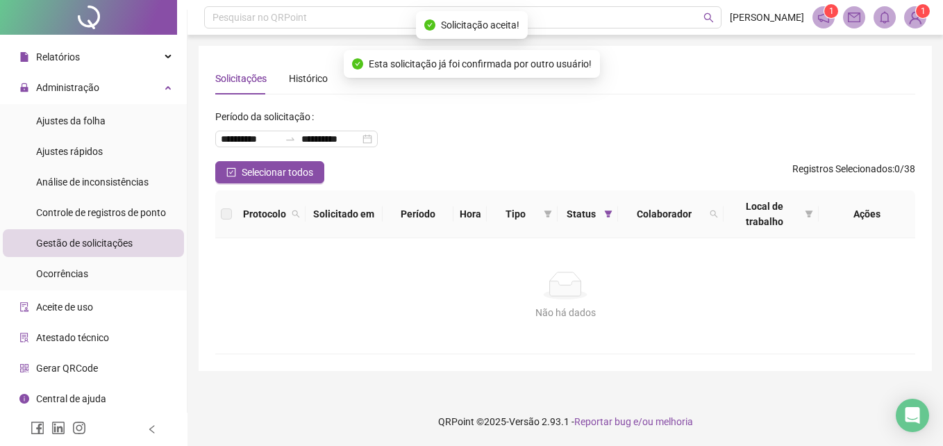
click at [140, 242] on li "Gestão de solicitações" at bounding box center [93, 243] width 181 height 28
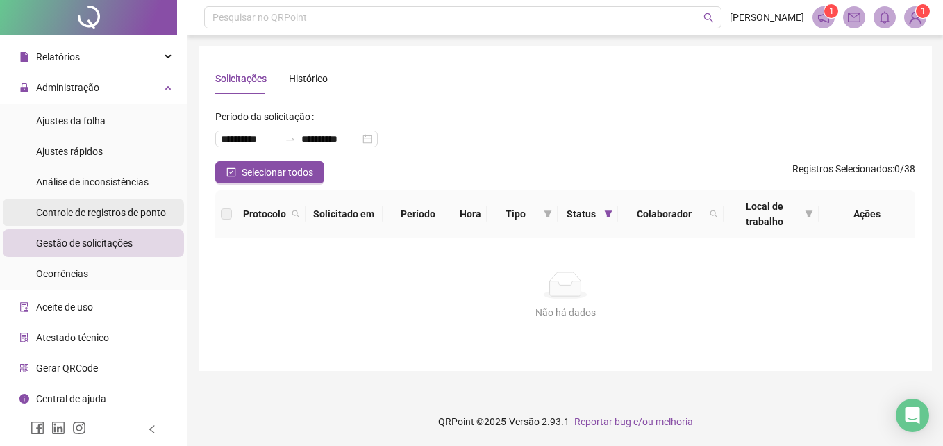
click at [98, 214] on span "Controle de registros de ponto" at bounding box center [101, 212] width 130 height 11
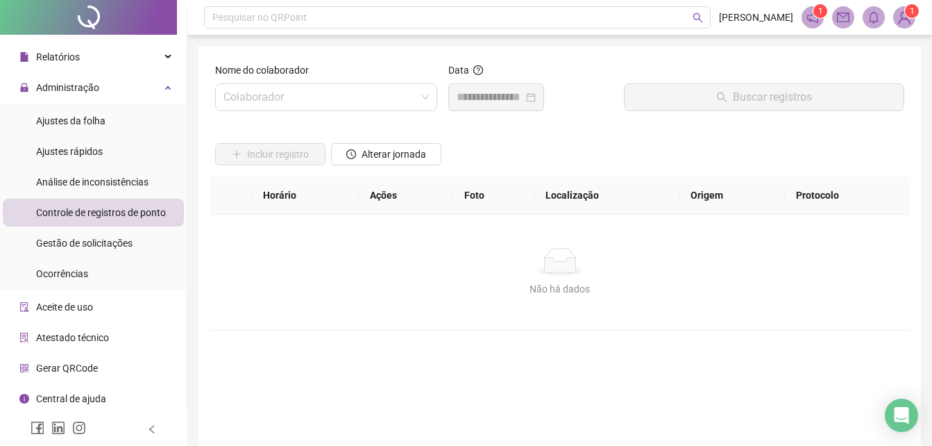
click at [297, 111] on div "Nome do colaborador Colaborador" at bounding box center [326, 92] width 233 height 60
click at [315, 95] on input "search" at bounding box center [319, 97] width 193 height 26
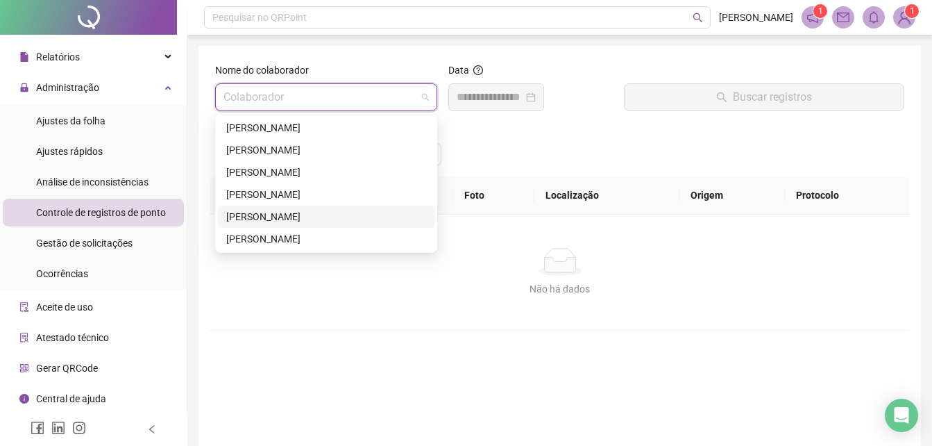
click at [259, 217] on div "[PERSON_NAME] [PERSON_NAME]" at bounding box center [326, 216] width 200 height 15
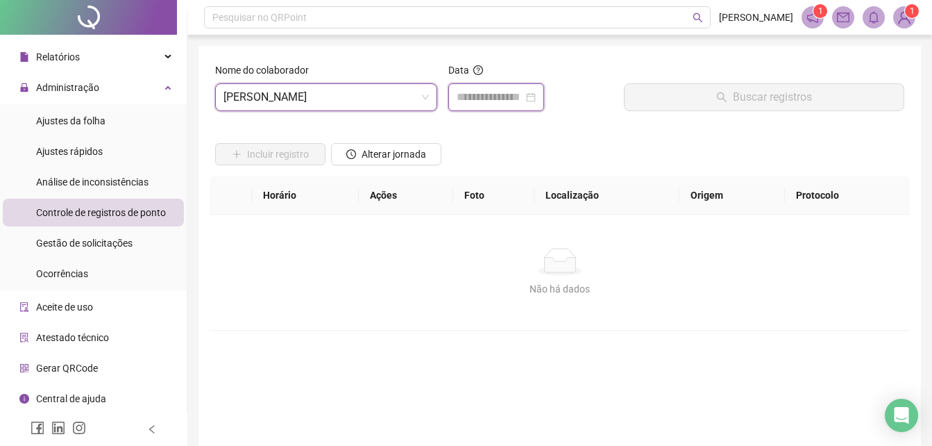
click at [523, 99] on input at bounding box center [490, 97] width 67 height 17
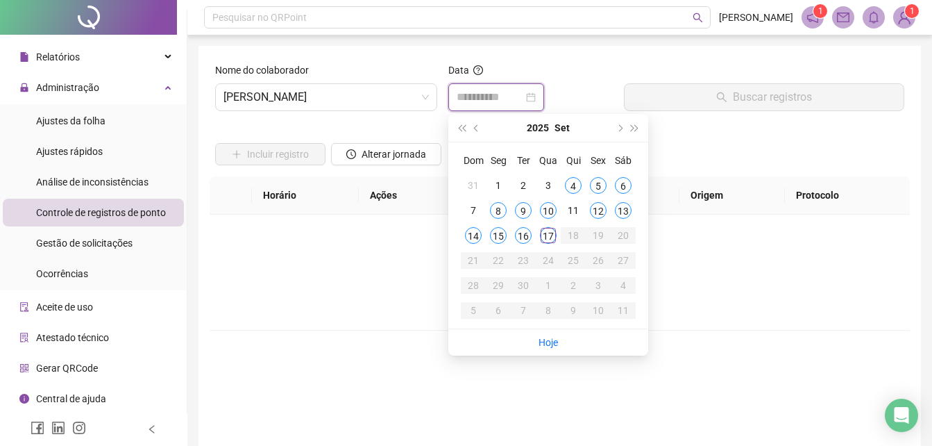
type input "**********"
click at [624, 208] on div "13" at bounding box center [623, 210] width 17 height 17
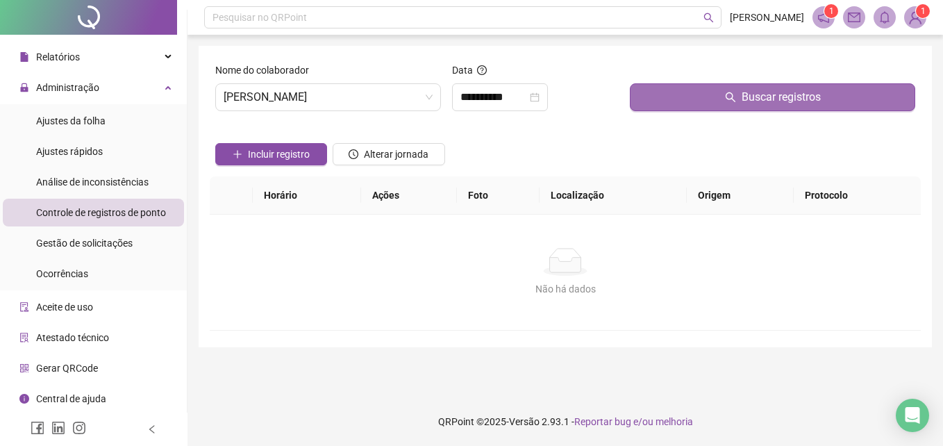
click at [725, 106] on button "Buscar registros" at bounding box center [772, 97] width 285 height 28
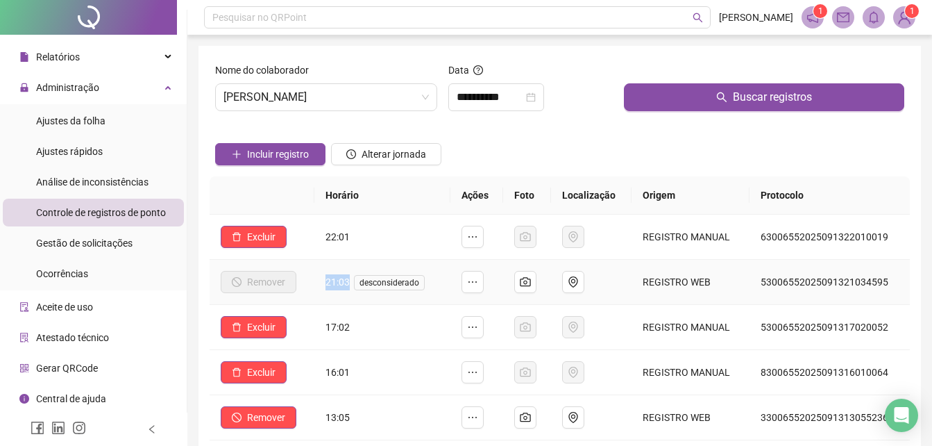
drag, startPoint x: 327, startPoint y: 287, endPoint x: 350, endPoint y: 288, distance: 22.9
click at [350, 288] on td "21:03 desconsiderado" at bounding box center [382, 282] width 136 height 45
click at [527, 87] on div "**********" at bounding box center [496, 97] width 96 height 28
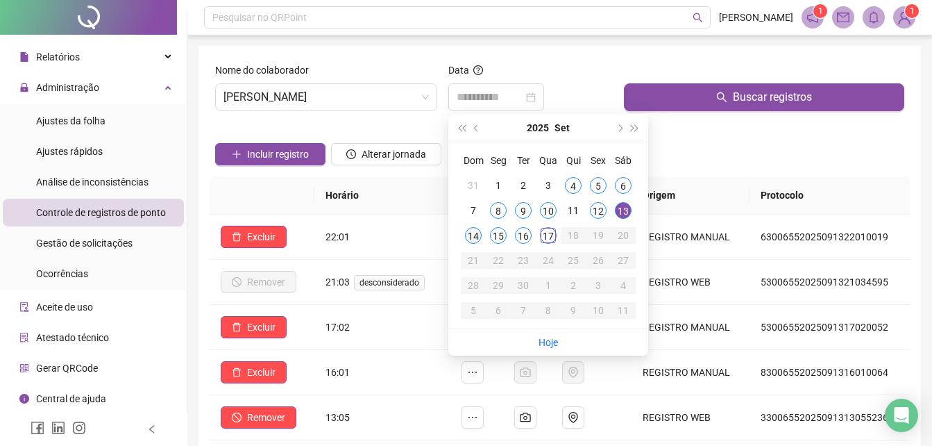
click at [471, 234] on div "14" at bounding box center [473, 235] width 17 height 17
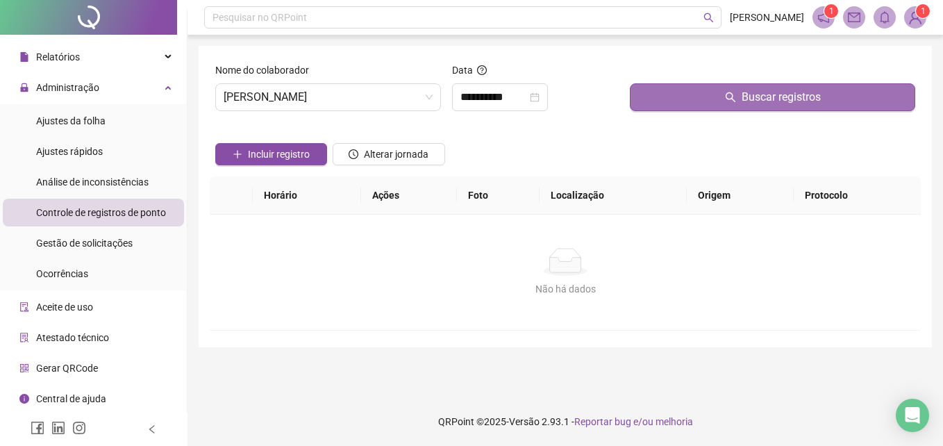
click at [736, 94] on icon "search" at bounding box center [730, 97] width 11 height 11
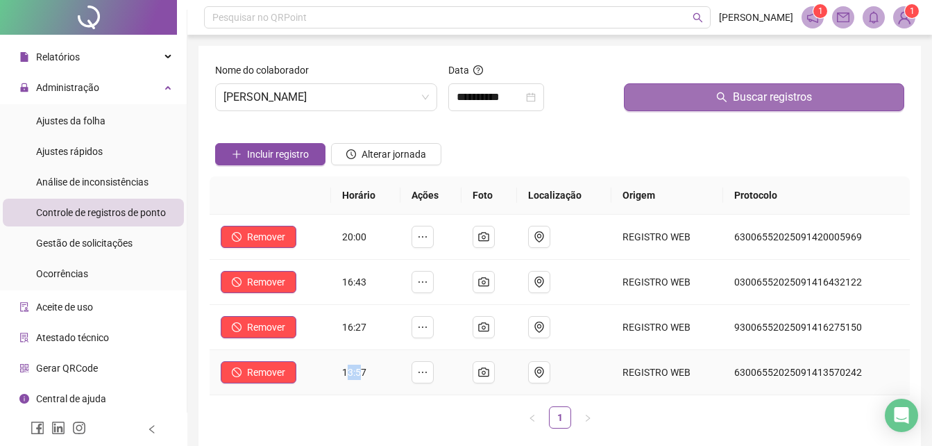
drag, startPoint x: 350, startPoint y: 372, endPoint x: 363, endPoint y: 365, distance: 14.9
click at [363, 366] on span "13:57" at bounding box center [354, 371] width 24 height 11
drag, startPoint x: 363, startPoint y: 365, endPoint x: 370, endPoint y: 328, distance: 37.4
click at [370, 328] on td "16:27" at bounding box center [365, 327] width 69 height 45
click at [489, 121] on div "**********" at bounding box center [530, 92] width 175 height 60
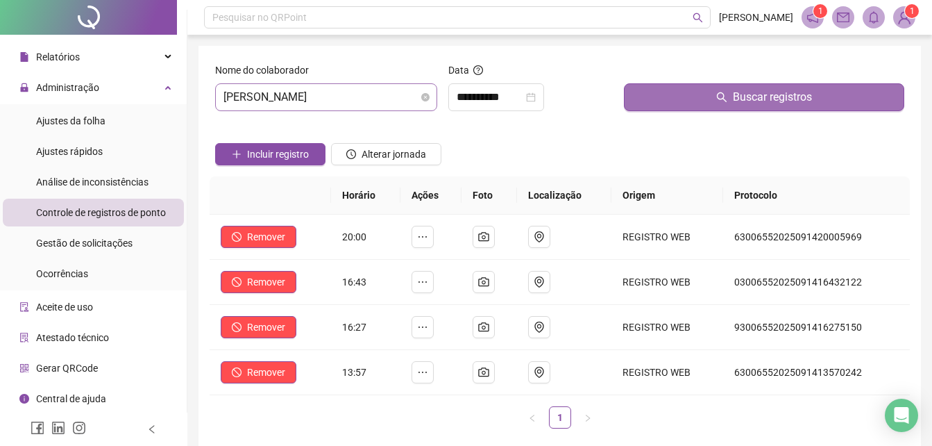
click at [400, 95] on span "[PERSON_NAME] [PERSON_NAME]" at bounding box center [325, 97] width 205 height 26
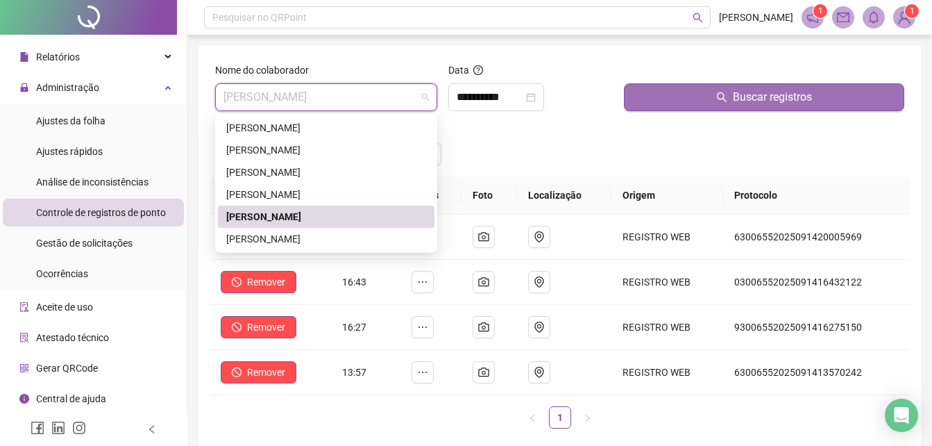
drag, startPoint x: 313, startPoint y: 206, endPoint x: 491, endPoint y: 166, distance: 182.2
click at [313, 207] on div "[PERSON_NAME] [PERSON_NAME]" at bounding box center [326, 216] width 217 height 22
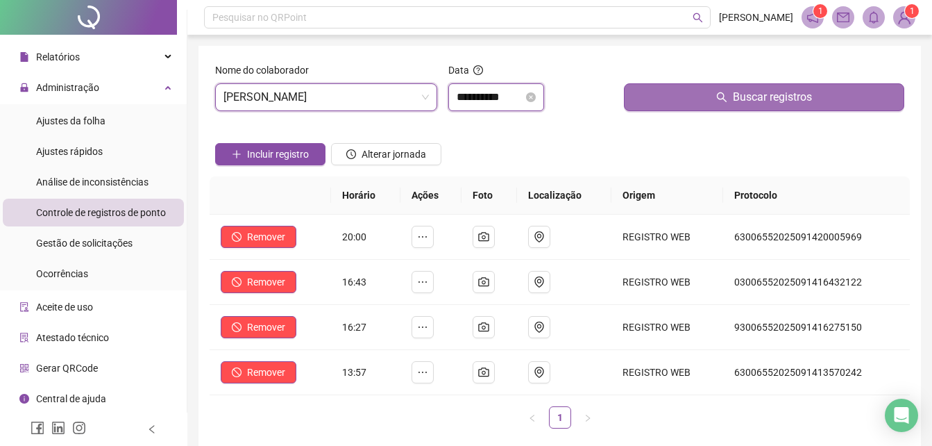
click at [516, 101] on input "**********" at bounding box center [490, 97] width 67 height 17
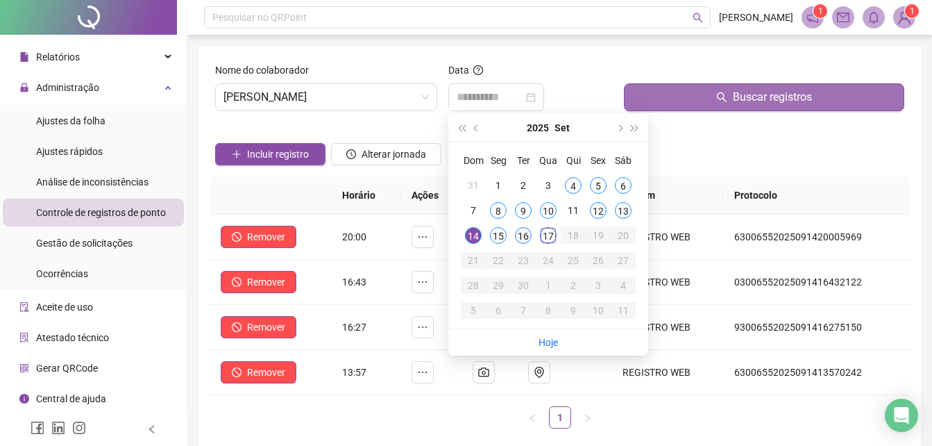
click at [521, 239] on div "16" at bounding box center [523, 235] width 17 height 17
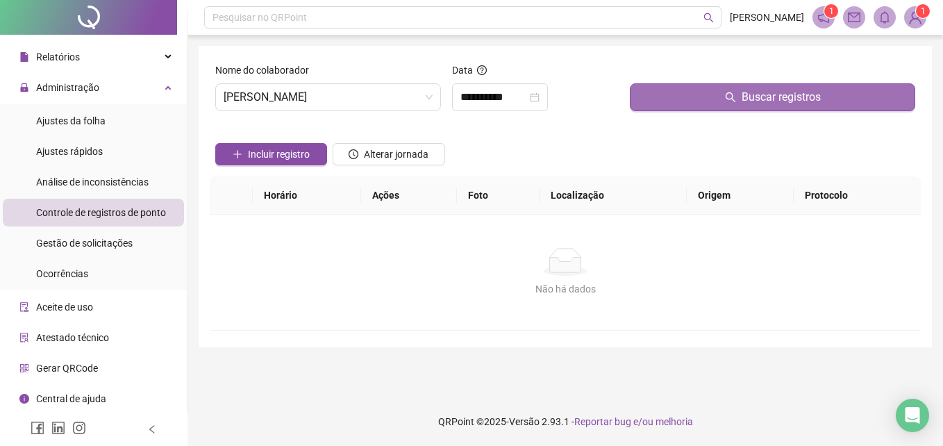
click at [694, 105] on button "Buscar registros" at bounding box center [772, 97] width 285 height 28
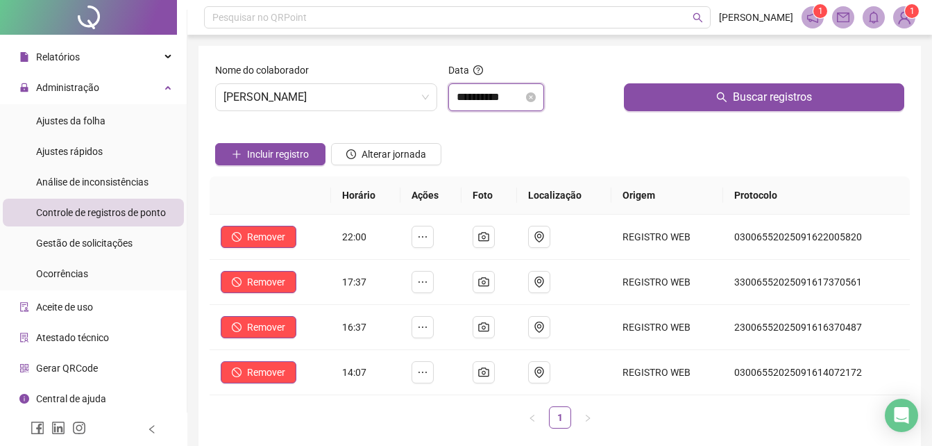
click at [523, 89] on input "**********" at bounding box center [490, 97] width 67 height 17
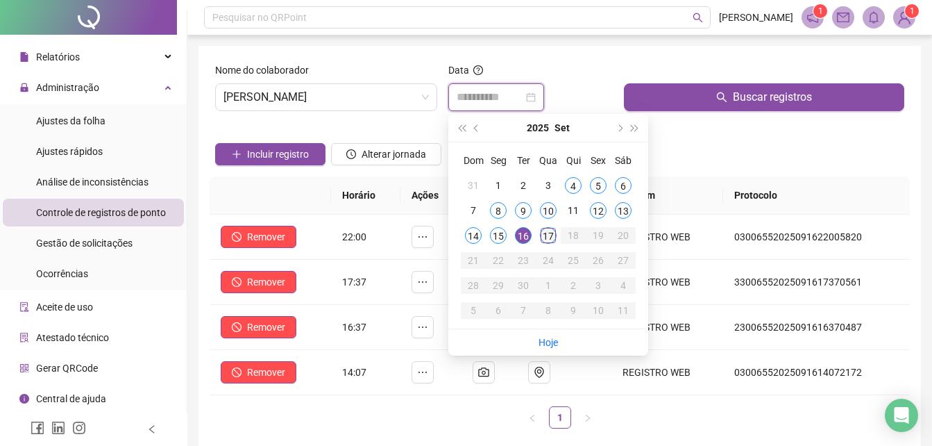
type input "**********"
click at [553, 231] on div "17" at bounding box center [548, 235] width 17 height 17
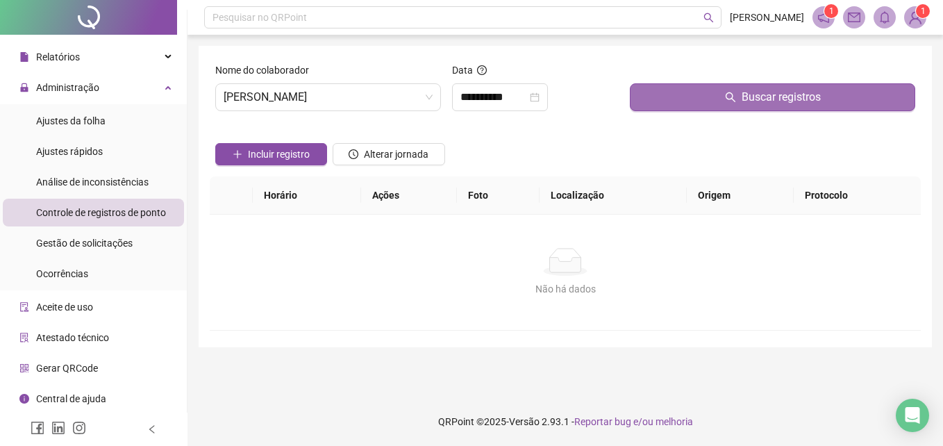
click at [737, 89] on button "Buscar registros" at bounding box center [772, 97] width 285 height 28
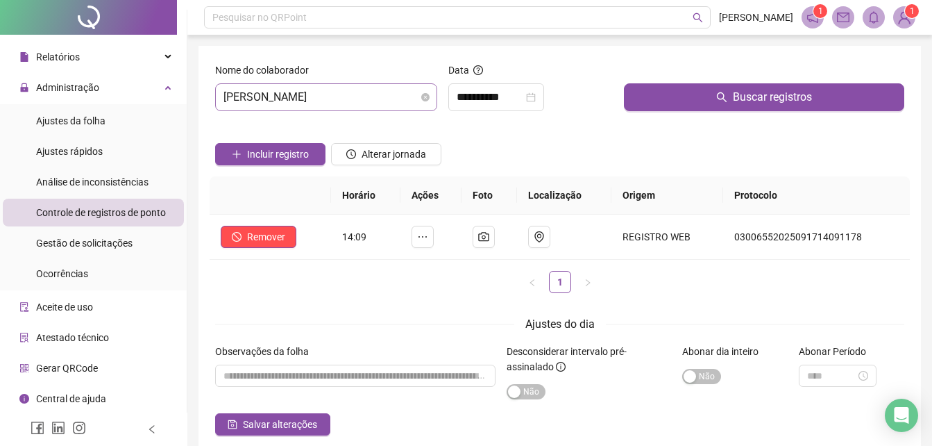
click at [373, 90] on span "[PERSON_NAME] [PERSON_NAME]" at bounding box center [325, 97] width 205 height 26
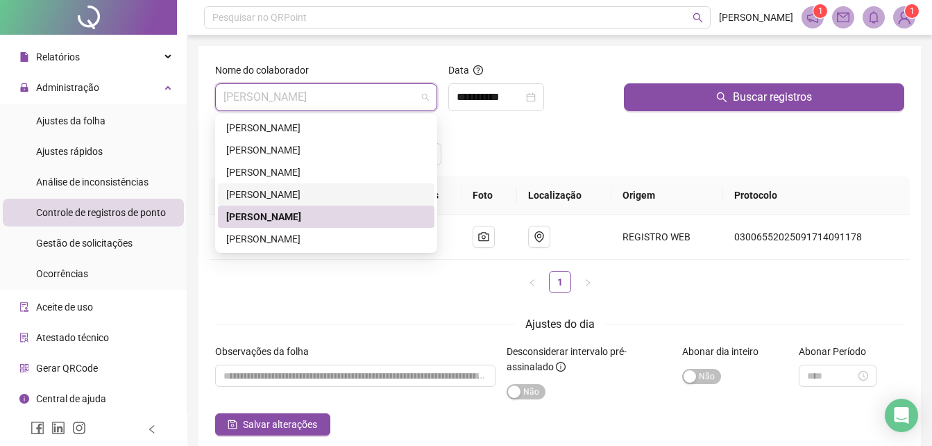
click at [245, 195] on div "[PERSON_NAME]" at bounding box center [326, 194] width 200 height 15
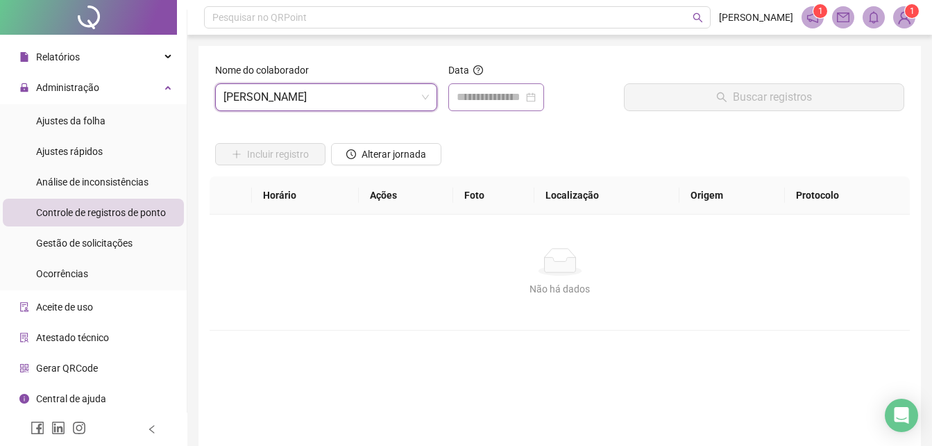
click at [522, 106] on div at bounding box center [496, 97] width 96 height 28
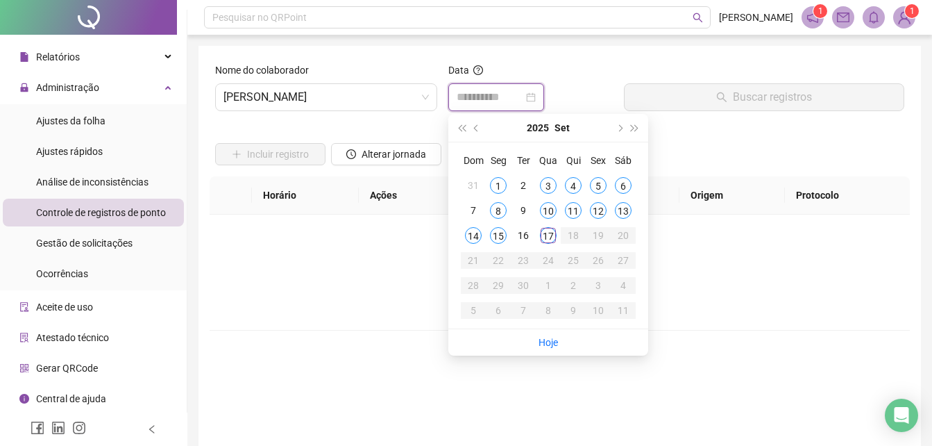
type input "**********"
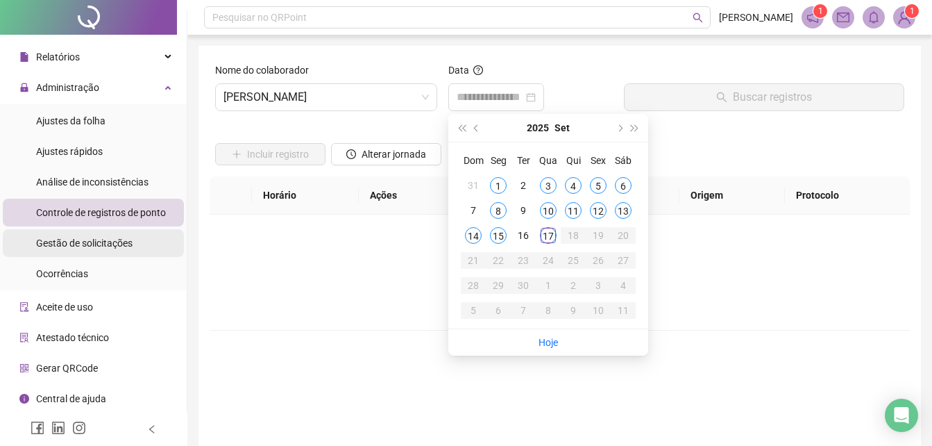
click at [83, 246] on span "Gestão de solicitações" at bounding box center [84, 242] width 96 height 11
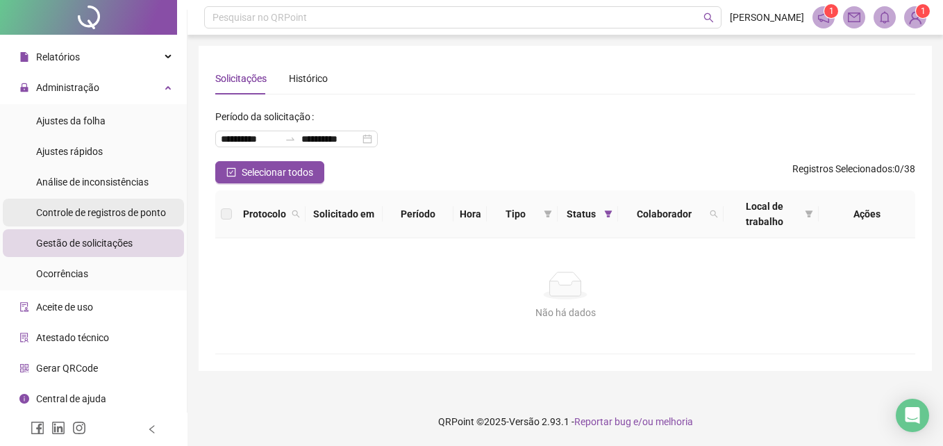
click at [94, 203] on div "Controle de registros de ponto" at bounding box center [101, 213] width 130 height 28
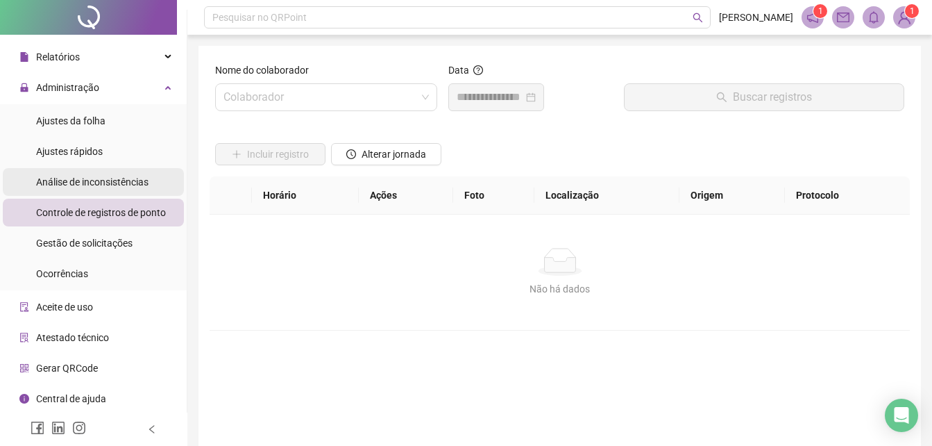
click at [97, 186] on span "Análise de inconsistências" at bounding box center [92, 181] width 112 height 11
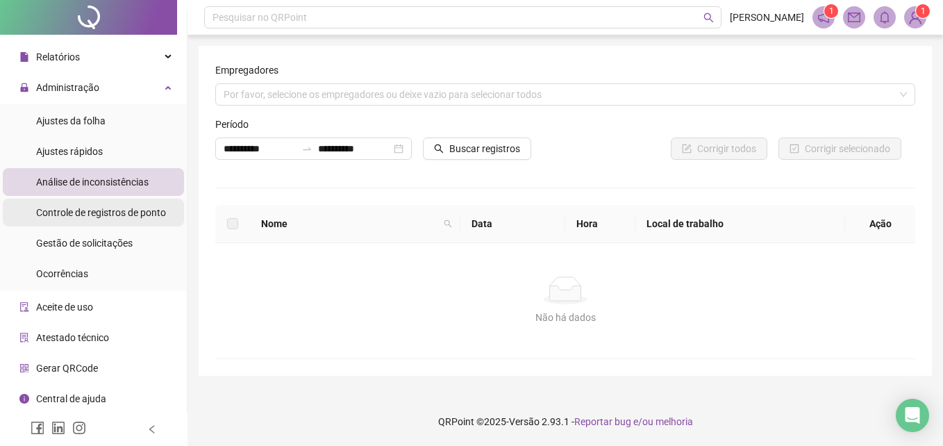
click at [130, 207] on span "Controle de registros de ponto" at bounding box center [101, 212] width 130 height 11
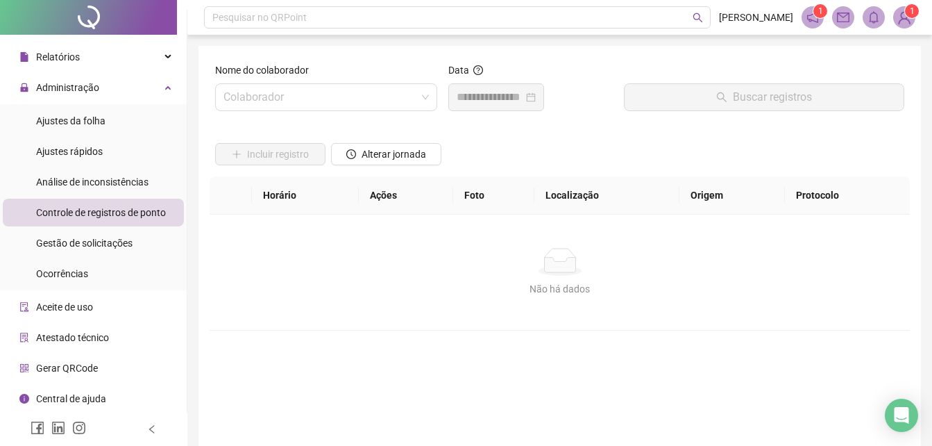
click at [322, 115] on div "Nome do colaborador Colaborador" at bounding box center [326, 92] width 233 height 60
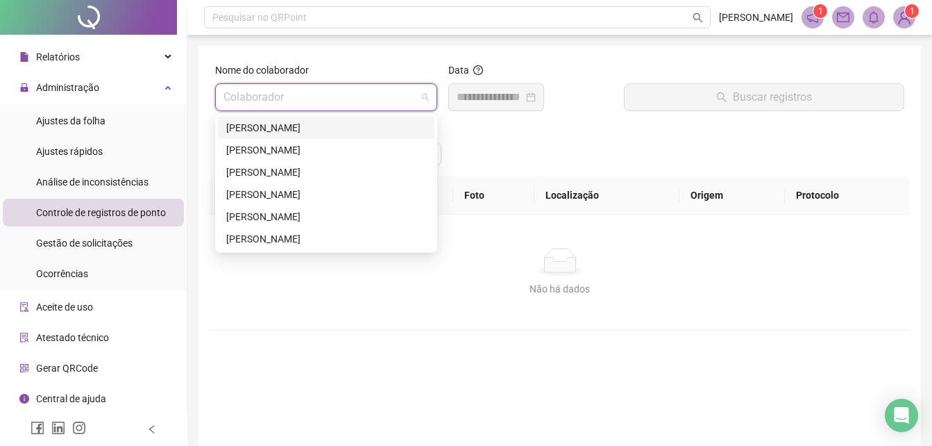
click at [288, 88] on input "search" at bounding box center [319, 97] width 193 height 26
click at [98, 130] on div "Ajustes da folha" at bounding box center [70, 121] width 69 height 28
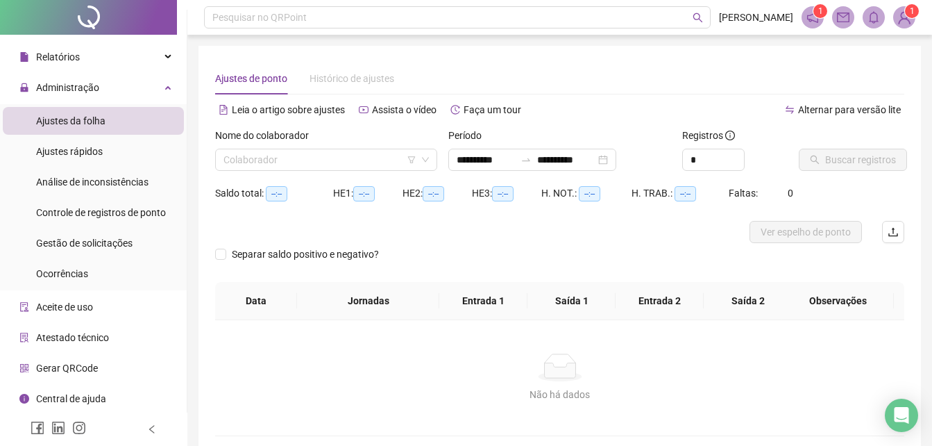
type input "**********"
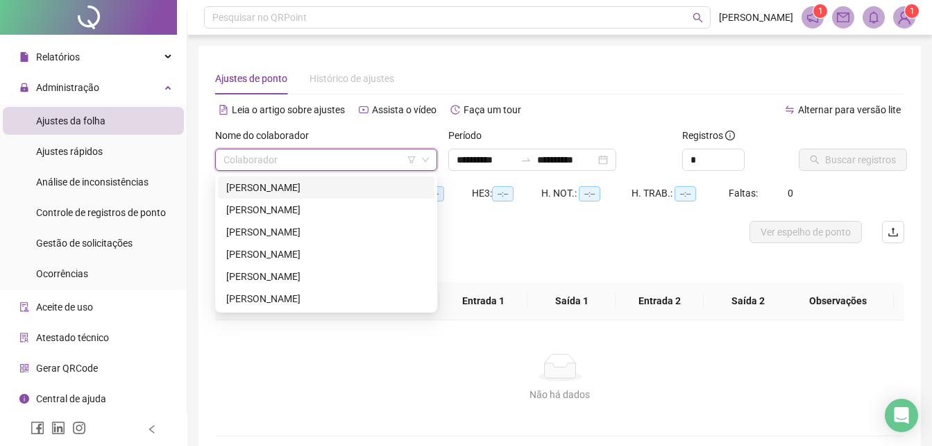
click at [312, 159] on input "search" at bounding box center [319, 159] width 193 height 21
click at [275, 253] on div "[PERSON_NAME]" at bounding box center [326, 253] width 200 height 15
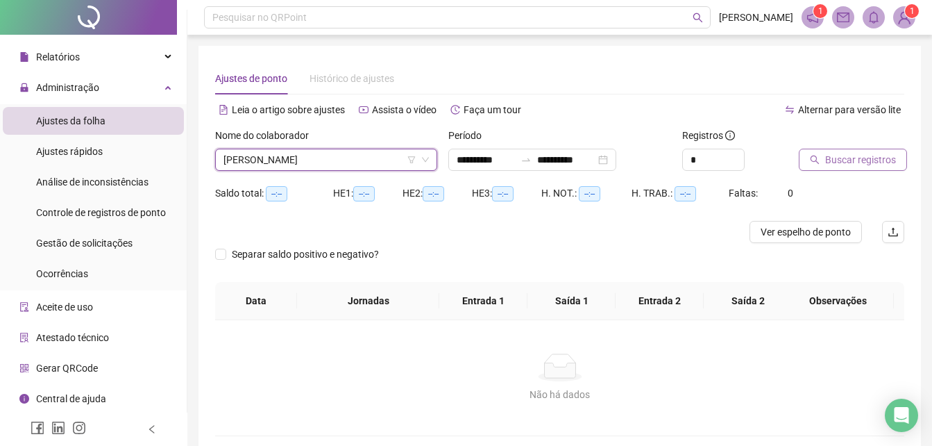
click at [866, 162] on span "Buscar registros" at bounding box center [860, 159] width 71 height 15
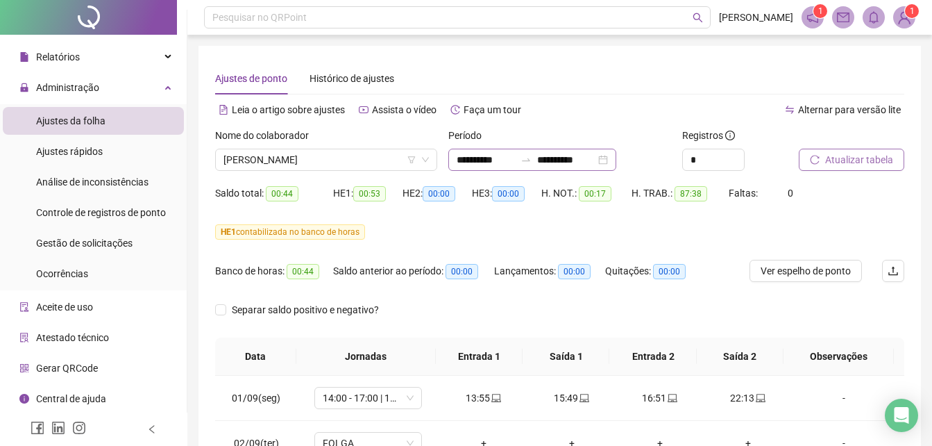
click at [616, 163] on div "**********" at bounding box center [532, 160] width 168 height 22
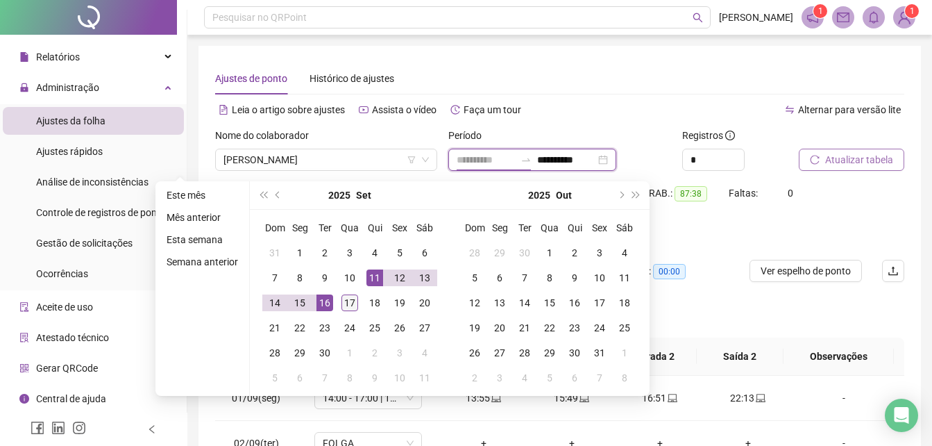
type input "**********"
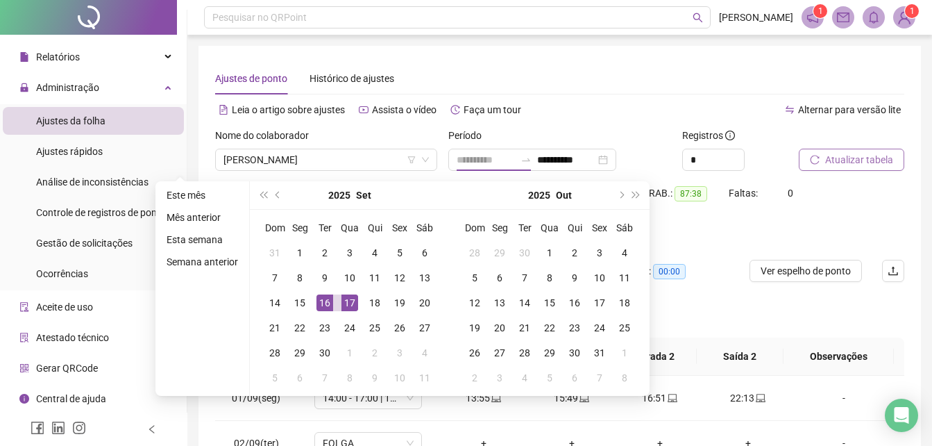
click at [339, 303] on td "17" at bounding box center [349, 302] width 25 height 25
type input "**********"
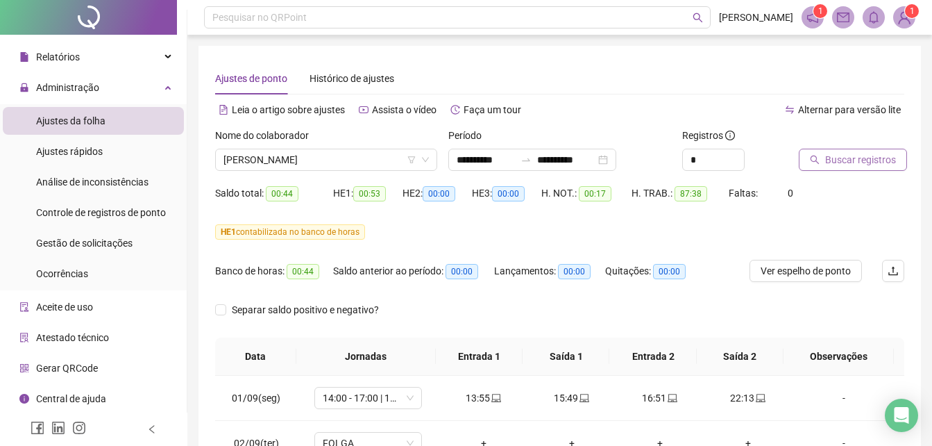
click at [854, 161] on span "Buscar registros" at bounding box center [860, 159] width 71 height 15
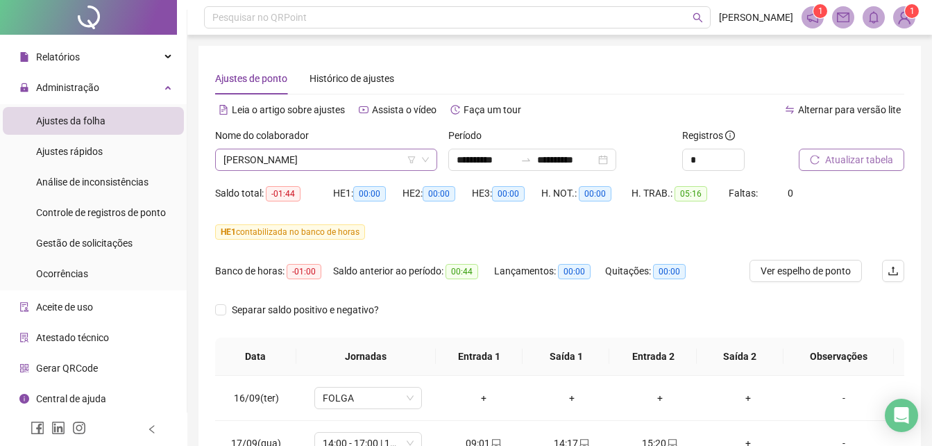
click at [428, 162] on icon "down" at bounding box center [425, 159] width 8 height 8
click at [424, 162] on icon "down" at bounding box center [425, 159] width 8 height 8
click at [285, 163] on span "[PERSON_NAME]" at bounding box center [325, 159] width 205 height 21
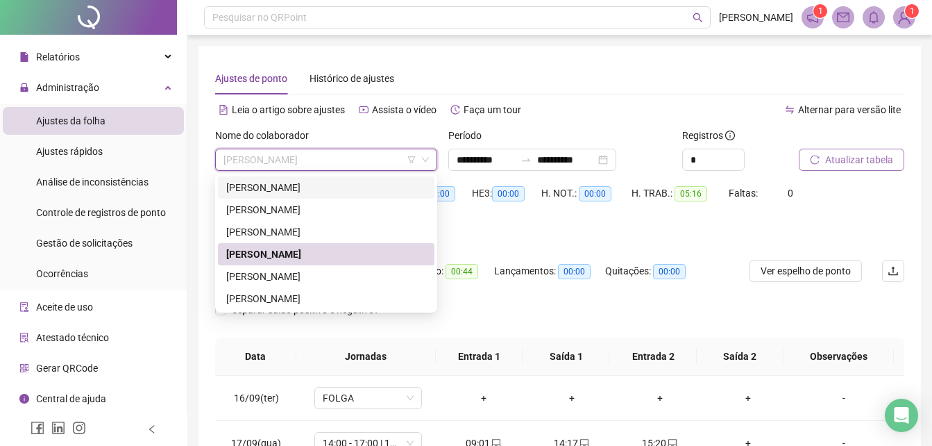
click at [287, 187] on div "[PERSON_NAME] [PERSON_NAME]" at bounding box center [326, 187] width 200 height 15
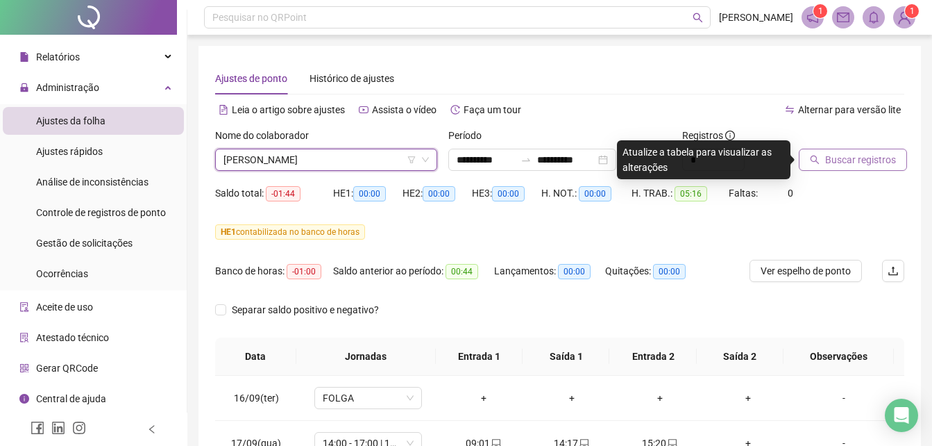
click at [816, 155] on icon "search" at bounding box center [815, 160] width 10 height 10
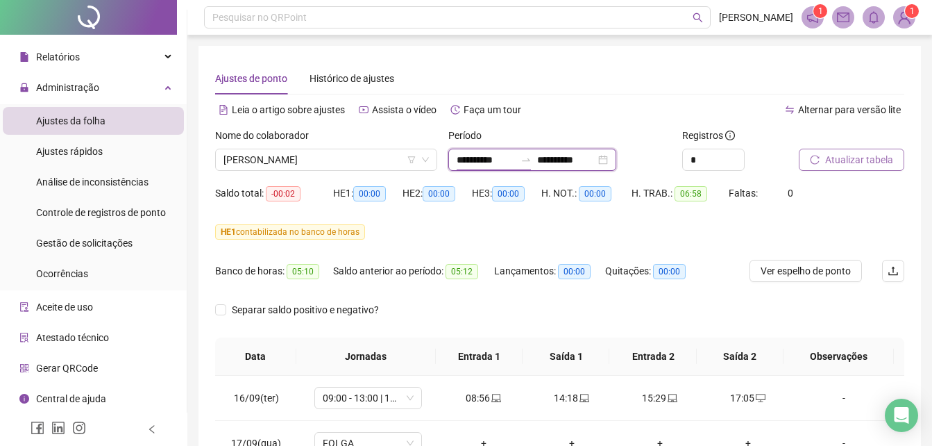
click at [500, 164] on input "**********" at bounding box center [486, 159] width 58 height 15
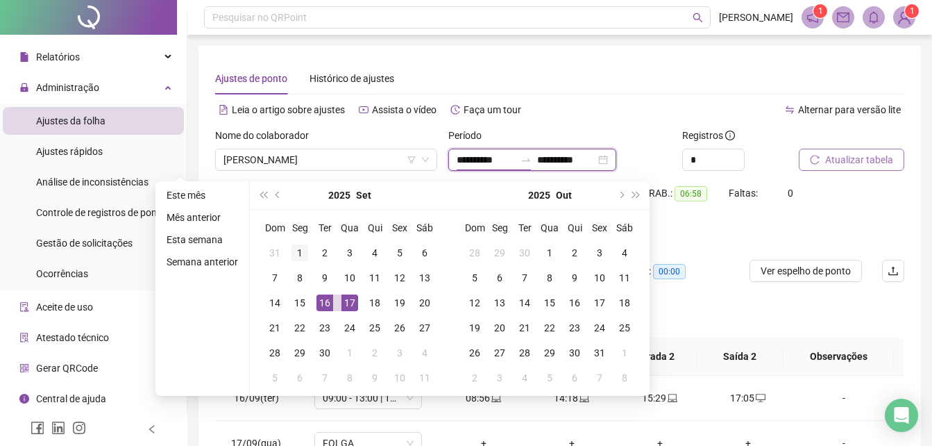
type input "**********"
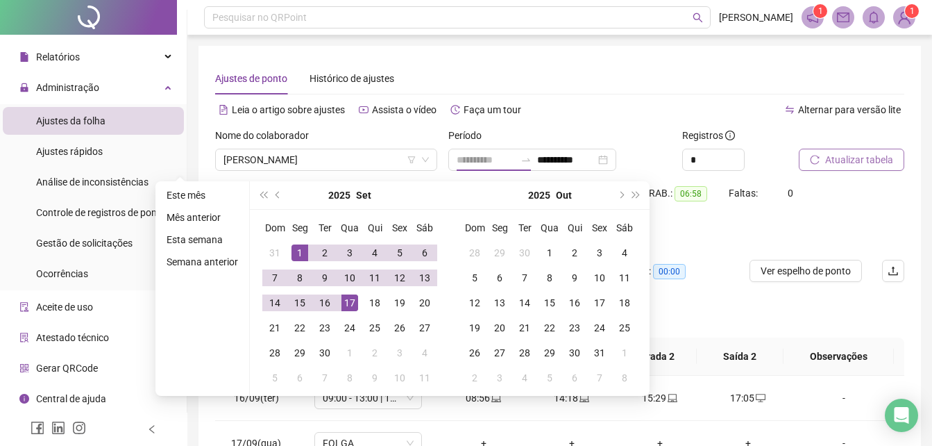
click at [301, 254] on div "1" at bounding box center [300, 252] width 17 height 17
type input "**********"
click at [344, 298] on div "17" at bounding box center [349, 302] width 17 height 17
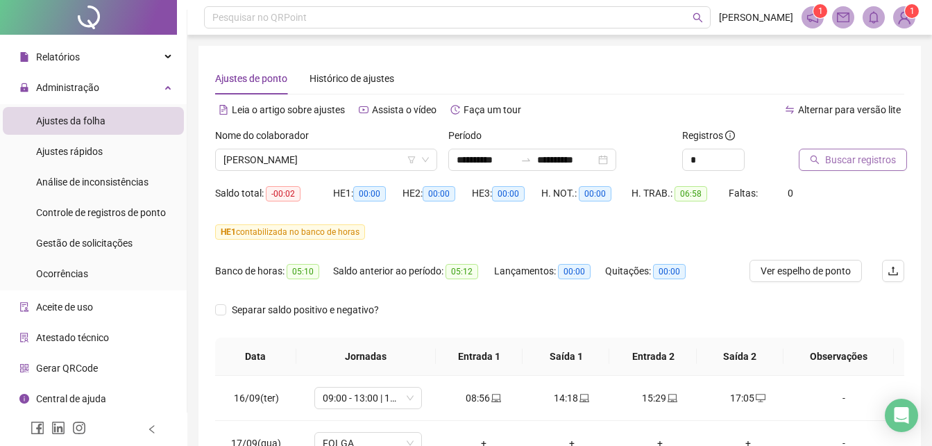
click at [837, 166] on span "Buscar registros" at bounding box center [860, 159] width 71 height 15
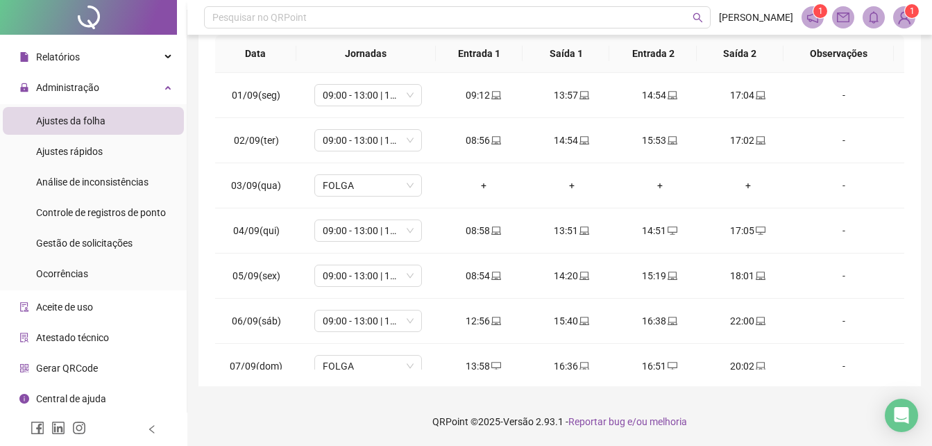
scroll to position [94, 0]
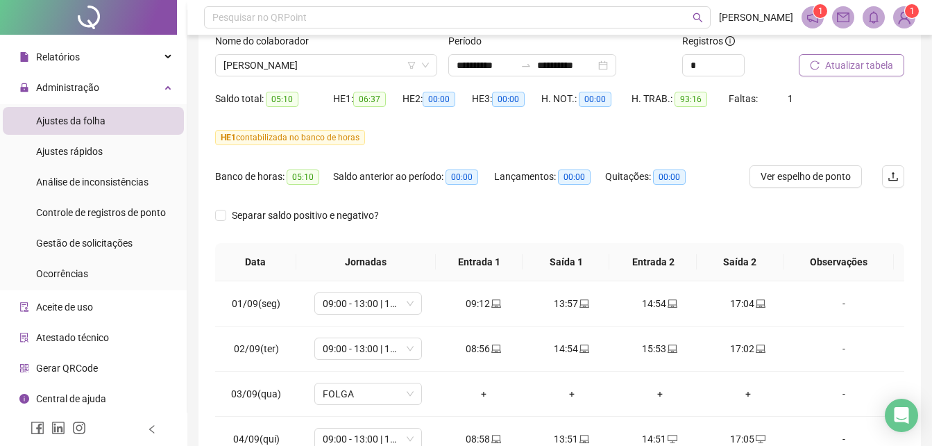
drag, startPoint x: 931, startPoint y: 287, endPoint x: 930, endPoint y: 311, distance: 23.6
click at [930, 311] on div "**********" at bounding box center [559, 280] width 745 height 748
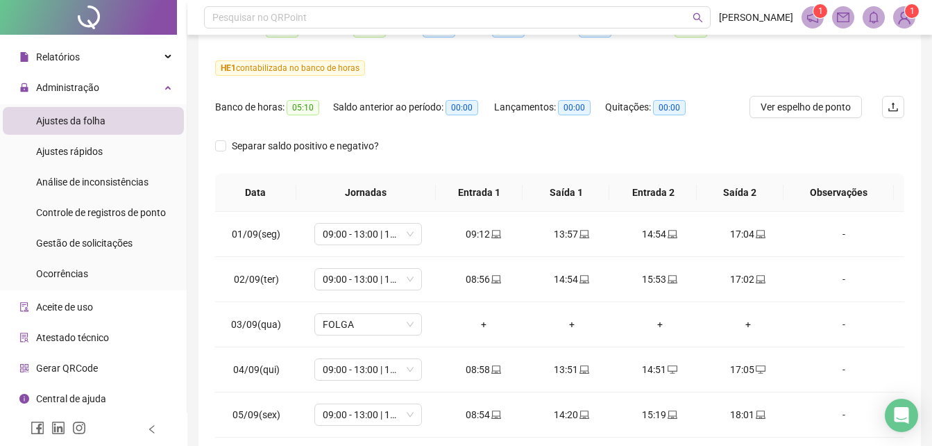
scroll to position [0, 0]
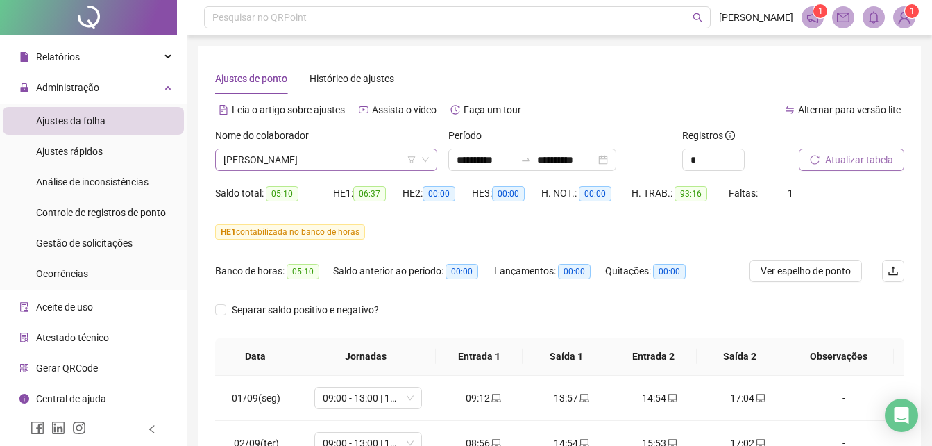
click at [430, 163] on div "[PERSON_NAME] [PERSON_NAME]" at bounding box center [326, 160] width 222 height 22
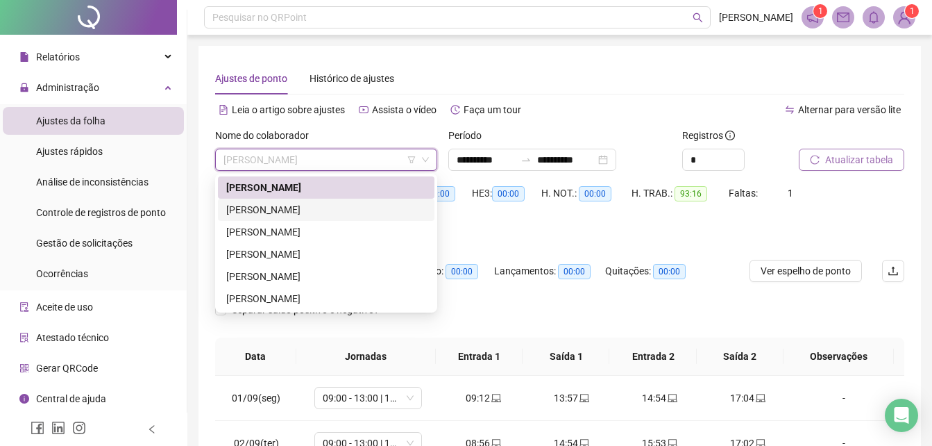
click at [295, 212] on div "[PERSON_NAME] [PERSON_NAME]" at bounding box center [326, 209] width 200 height 15
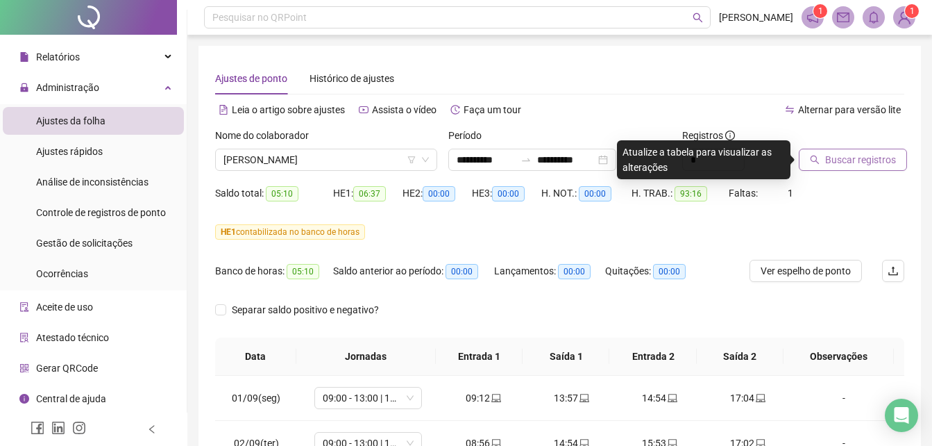
click at [853, 169] on button "Buscar registros" at bounding box center [853, 160] width 108 height 22
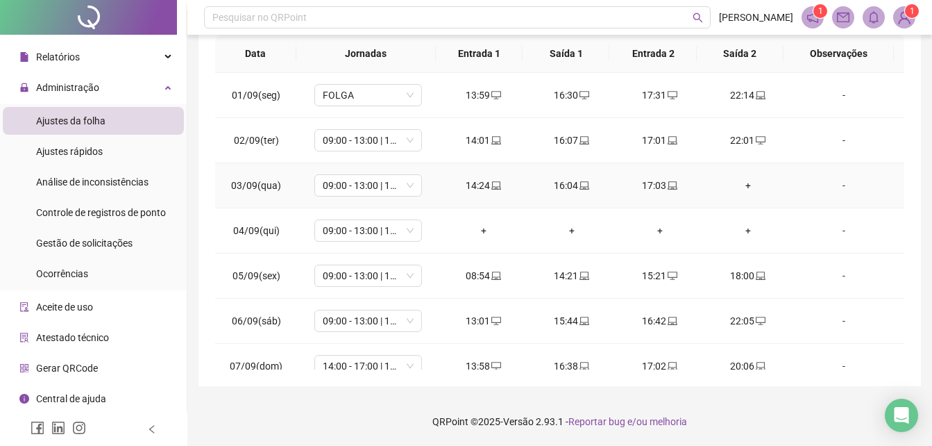
scroll to position [233, 0]
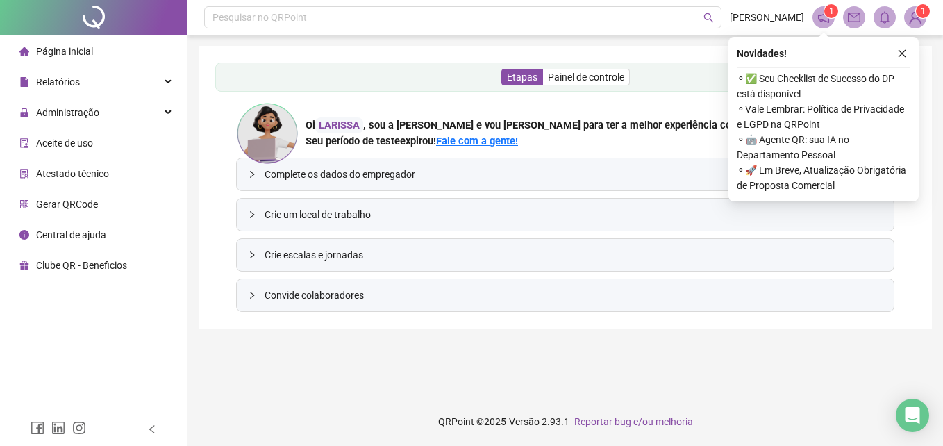
click at [49, 174] on span "Atestado técnico" at bounding box center [72, 173] width 73 height 11
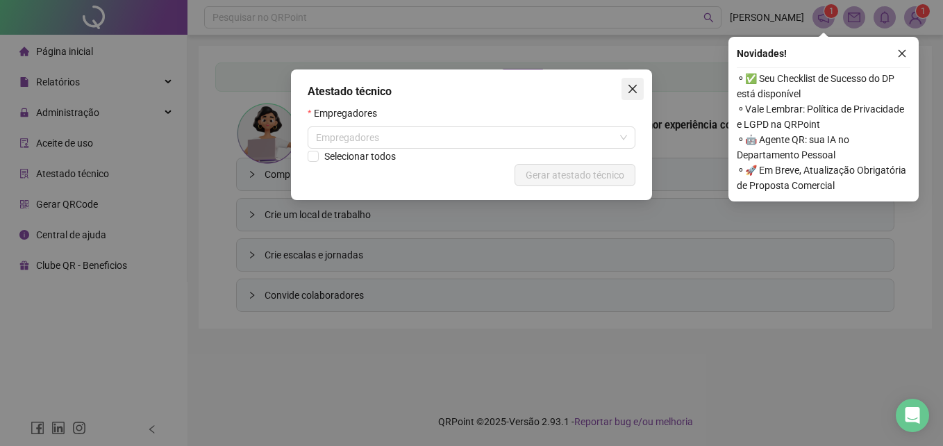
click at [636, 93] on icon "close" at bounding box center [632, 88] width 11 height 11
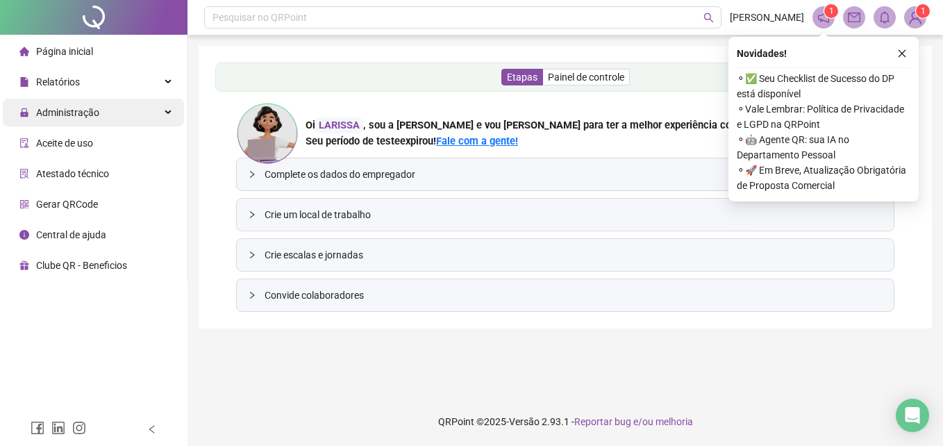
click at [59, 115] on span "Administração" at bounding box center [67, 112] width 63 height 11
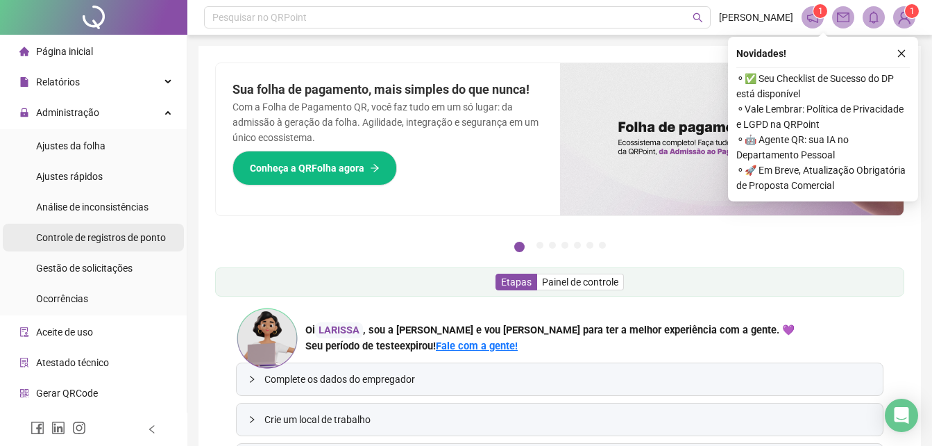
click at [119, 235] on span "Controle de registros de ponto" at bounding box center [101, 237] width 130 height 11
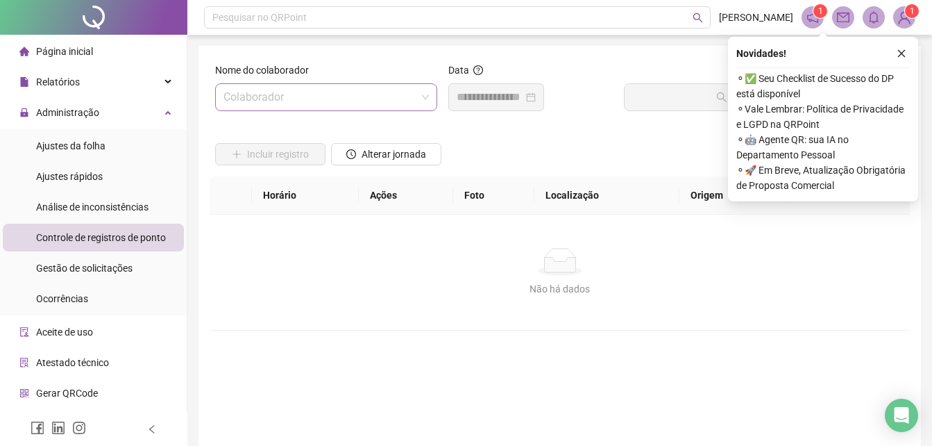
click at [417, 92] on span at bounding box center [325, 97] width 205 height 26
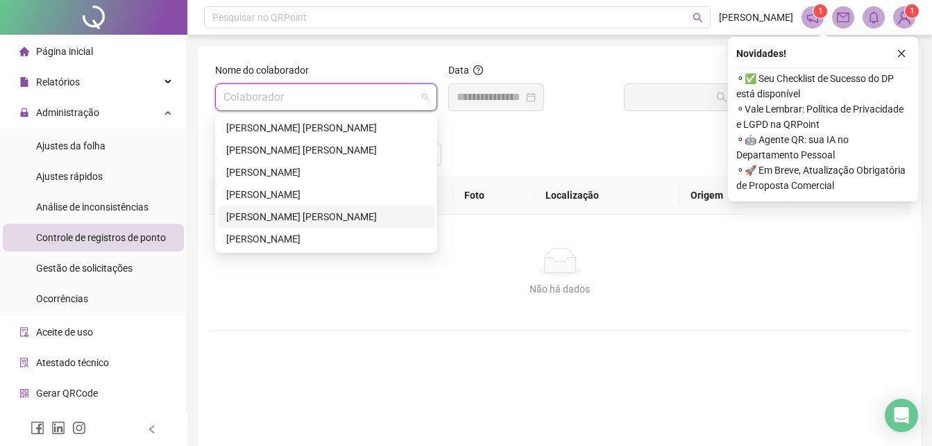
click at [244, 224] on div "[PERSON_NAME] [PERSON_NAME]" at bounding box center [326, 216] width 217 height 22
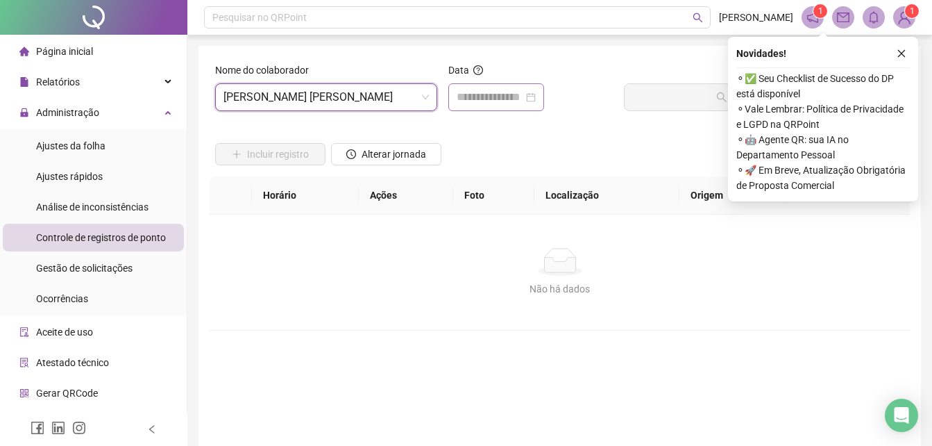
click at [536, 93] on div at bounding box center [496, 97] width 79 height 17
click at [462, 94] on input at bounding box center [490, 97] width 67 height 17
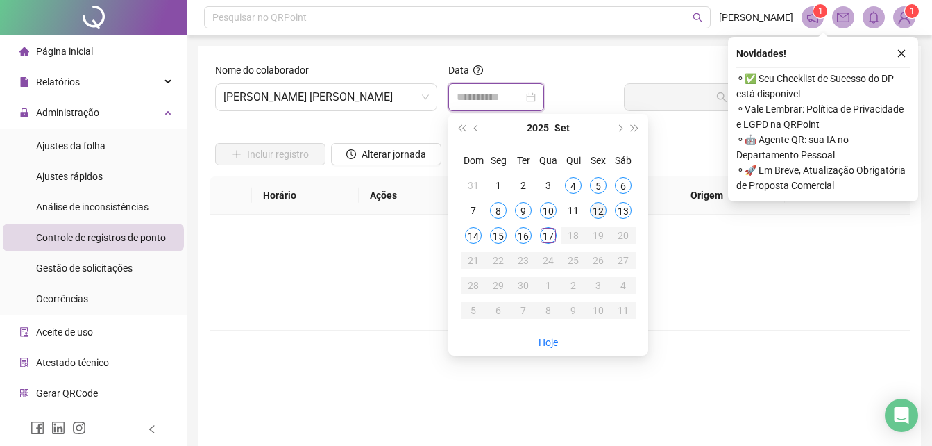
type input "**********"
click at [616, 205] on div "13" at bounding box center [623, 210] width 17 height 17
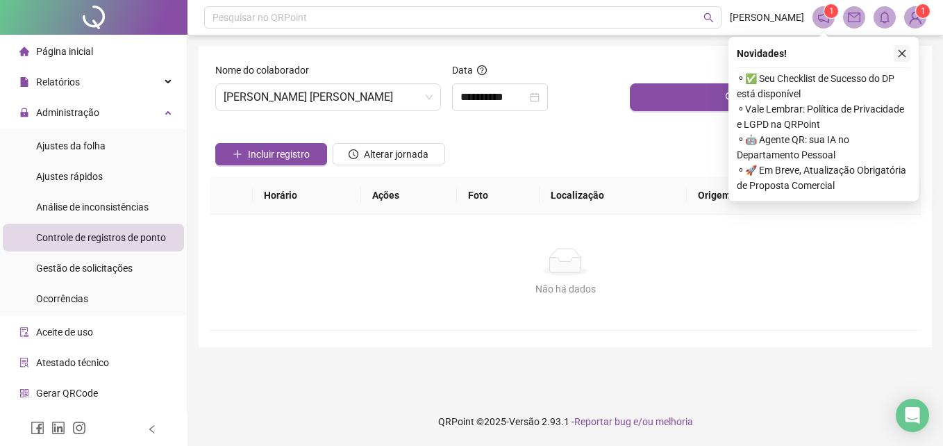
click at [902, 55] on icon "close" at bounding box center [902, 54] width 10 height 10
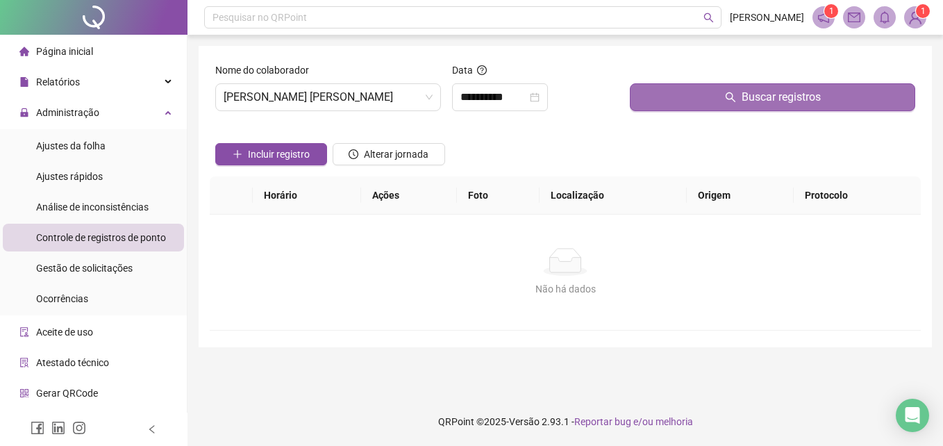
click at [756, 101] on span "Buscar registros" at bounding box center [780, 97] width 79 height 17
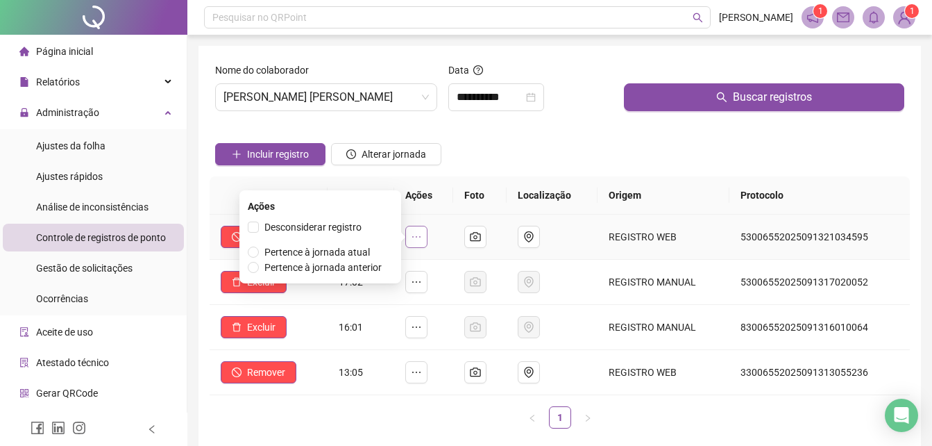
click at [419, 235] on icon "ellipsis" at bounding box center [416, 236] width 11 height 11
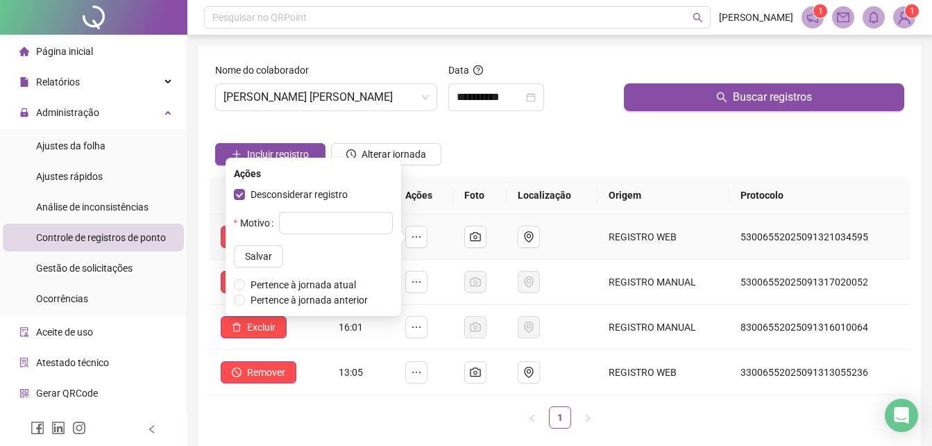
click at [264, 225] on label "Motivo" at bounding box center [256, 223] width 45 height 22
click at [286, 225] on input "text" at bounding box center [336, 223] width 114 height 22
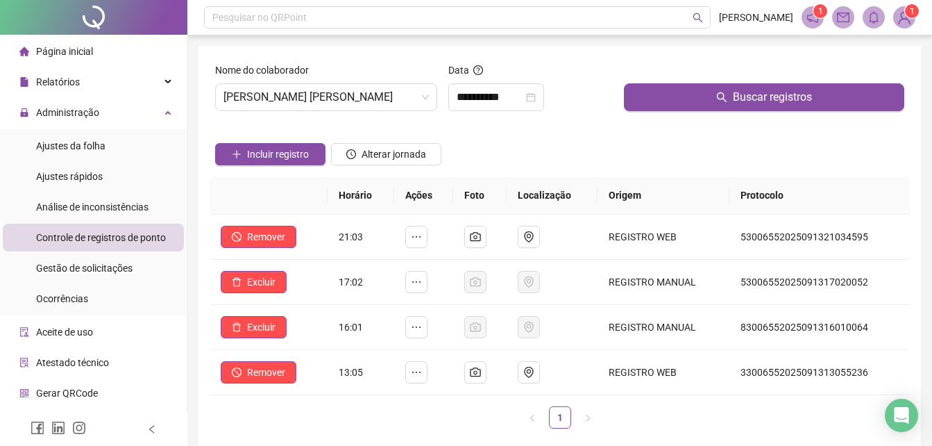
click at [567, 99] on div "**********" at bounding box center [530, 97] width 164 height 28
click at [517, 96] on input "**********" at bounding box center [490, 97] width 67 height 17
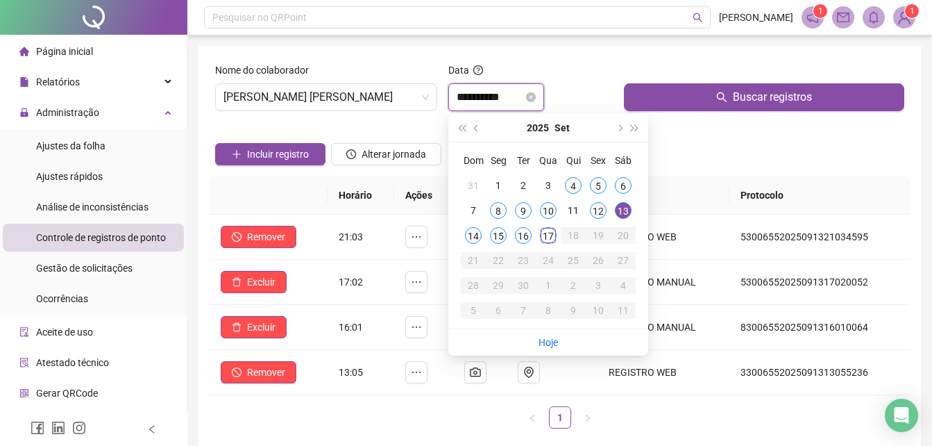
click at [523, 100] on input "**********" at bounding box center [490, 97] width 67 height 17
click at [536, 97] on icon "close-circle" at bounding box center [531, 97] width 10 height 10
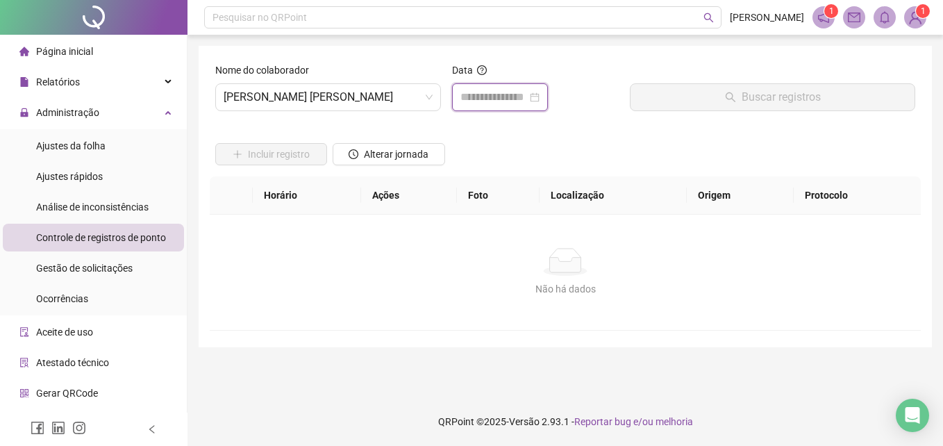
click at [489, 98] on input at bounding box center [493, 97] width 67 height 17
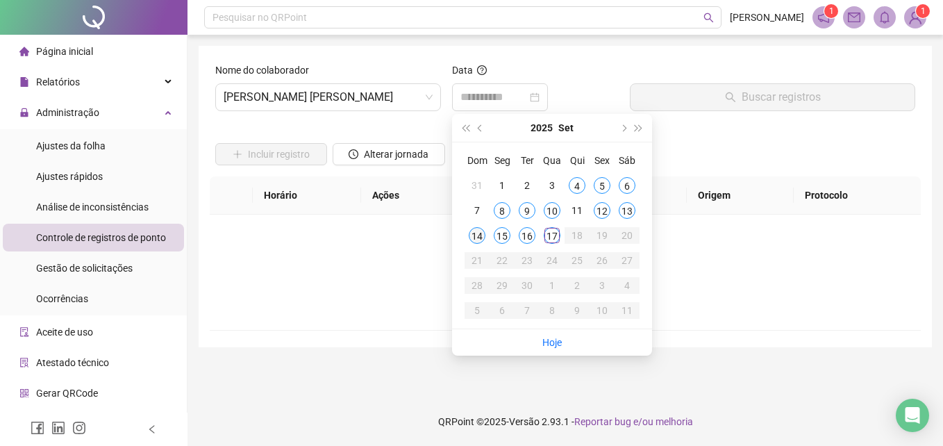
click at [480, 229] on div "14" at bounding box center [476, 235] width 17 height 17
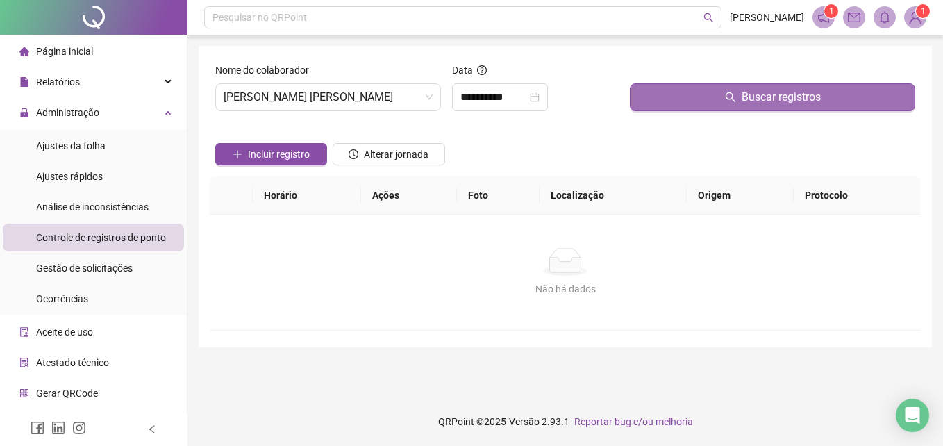
click at [677, 95] on button "Buscar registros" at bounding box center [772, 97] width 285 height 28
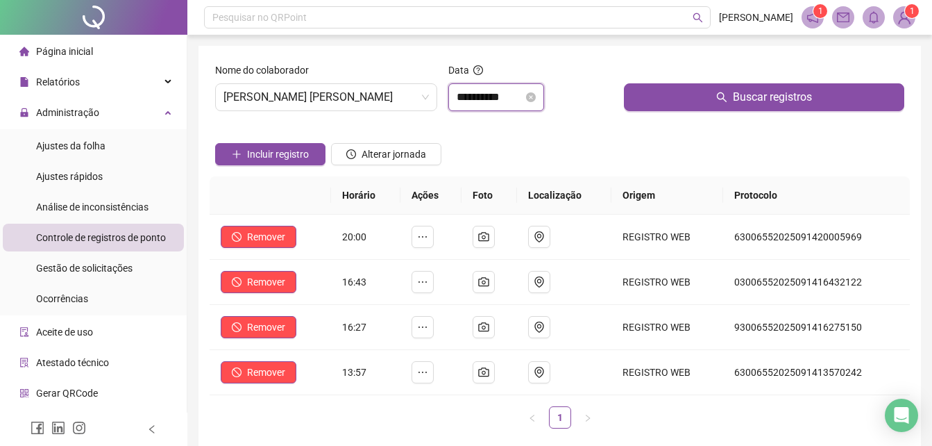
click at [523, 90] on input "**********" at bounding box center [490, 97] width 67 height 17
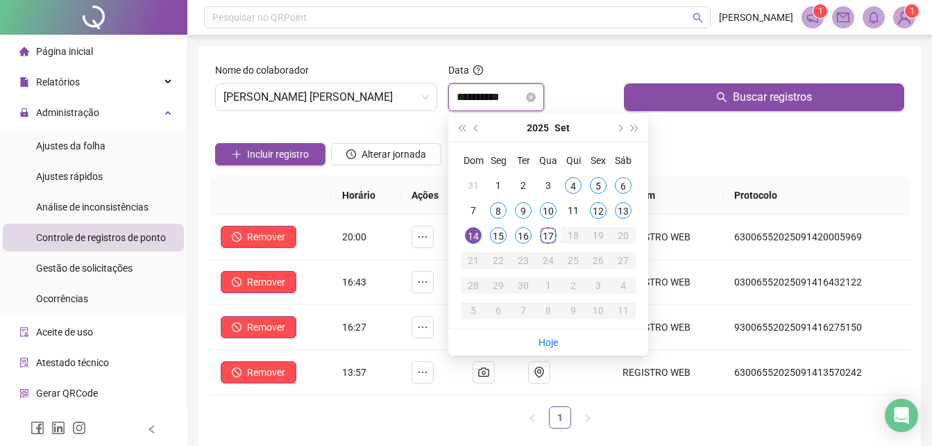
click at [544, 106] on div "**********" at bounding box center [496, 97] width 96 height 28
type input "**********"
click at [628, 211] on div "13" at bounding box center [623, 210] width 17 height 17
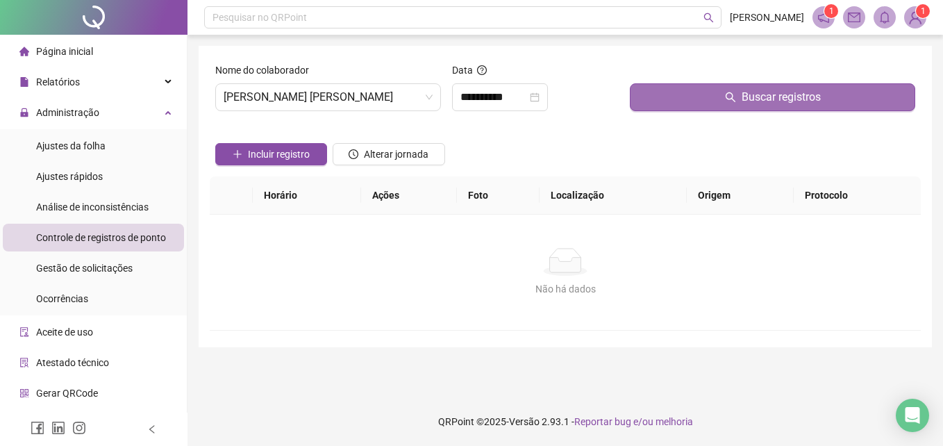
click at [683, 105] on button "Buscar registros" at bounding box center [772, 97] width 285 height 28
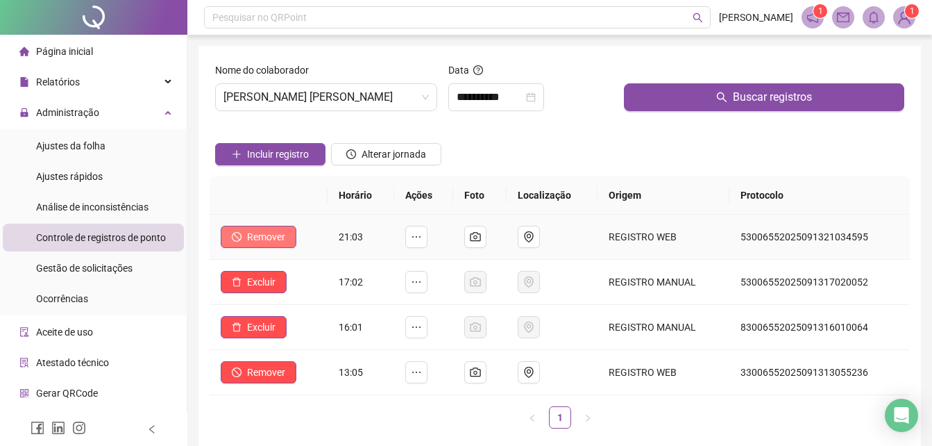
click at [263, 242] on span "Remover" at bounding box center [266, 236] width 38 height 15
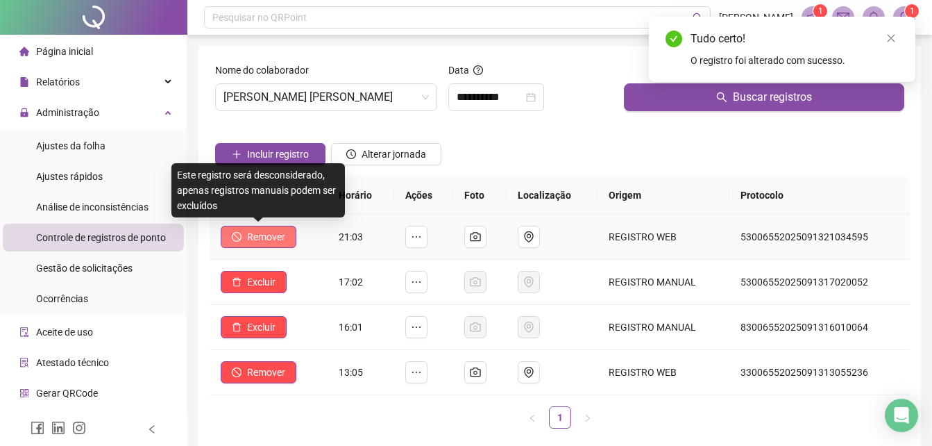
click at [243, 241] on button "Remover" at bounding box center [259, 237] width 76 height 22
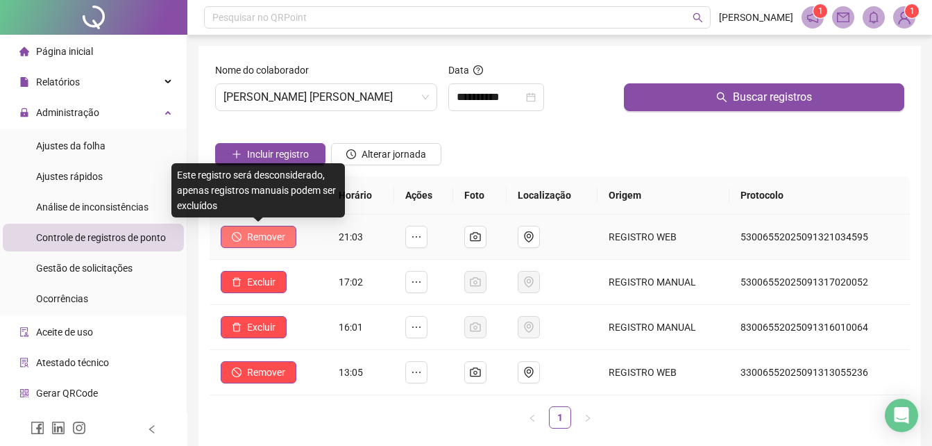
click at [229, 235] on button "Remover" at bounding box center [259, 237] width 76 height 22
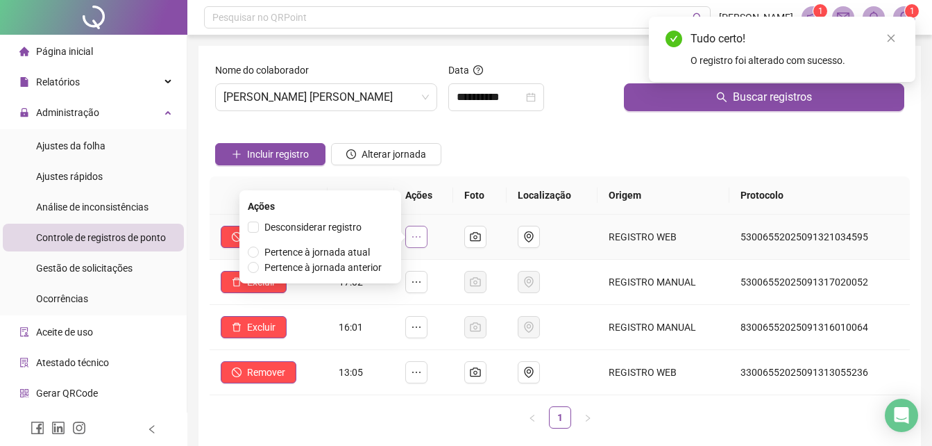
click at [422, 237] on icon "ellipsis" at bounding box center [416, 236] width 11 height 11
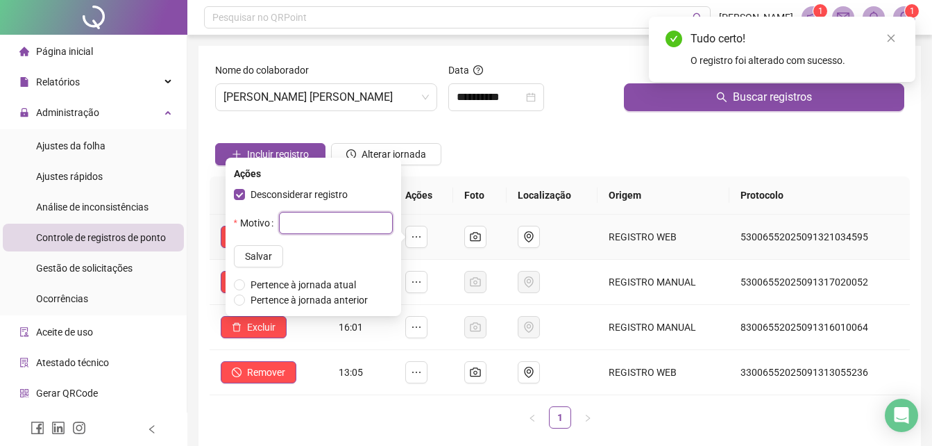
click at [279, 221] on input "text" at bounding box center [336, 223] width 114 height 22
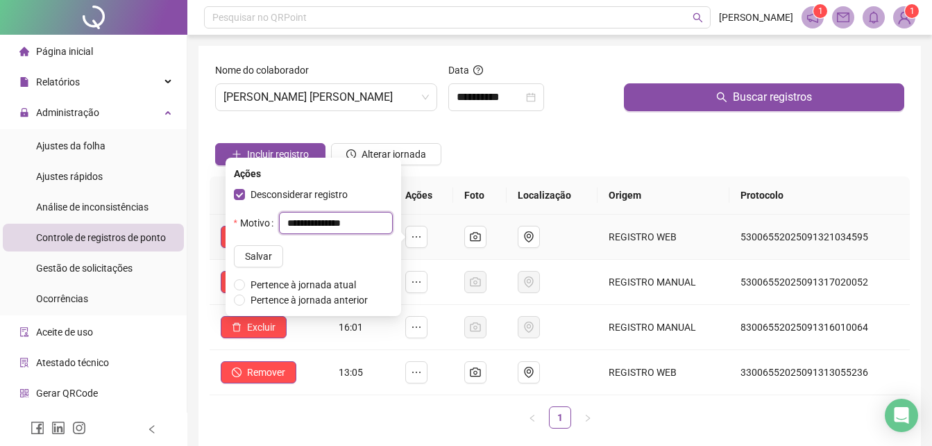
click at [314, 223] on input "**********" at bounding box center [336, 223] width 114 height 22
type input "**********"
click at [245, 257] on span "Salvar" at bounding box center [258, 255] width 27 height 15
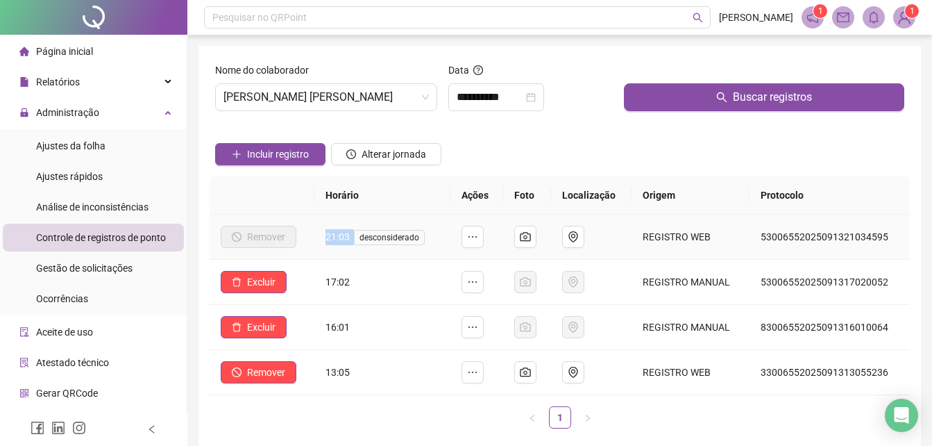
drag, startPoint x: 325, startPoint y: 238, endPoint x: 355, endPoint y: 237, distance: 30.5
